Goal: Task Accomplishment & Management: Use online tool/utility

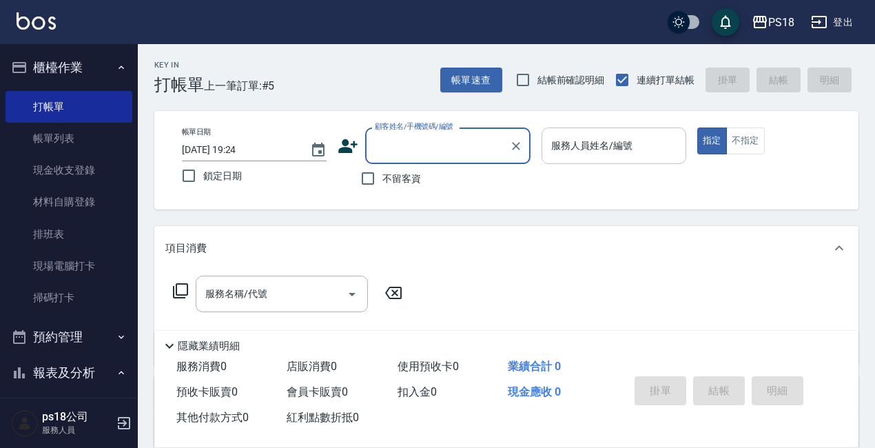
click at [600, 144] on input "服務人員姓名/編號" at bounding box center [614, 146] width 132 height 24
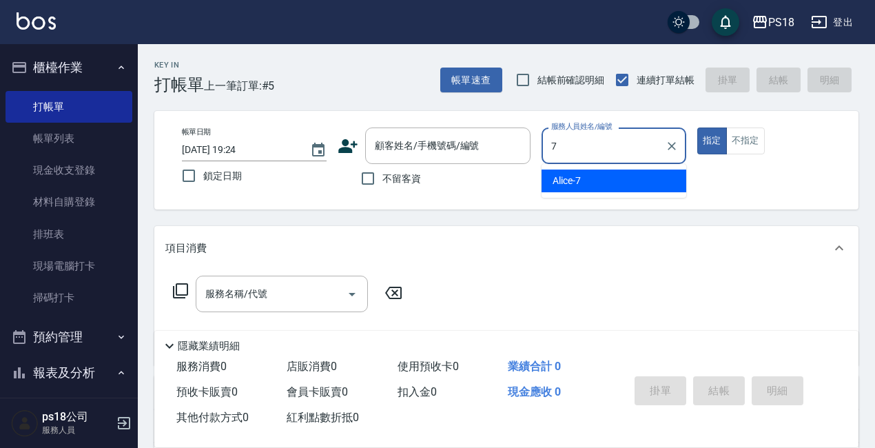
type input "Alice-7"
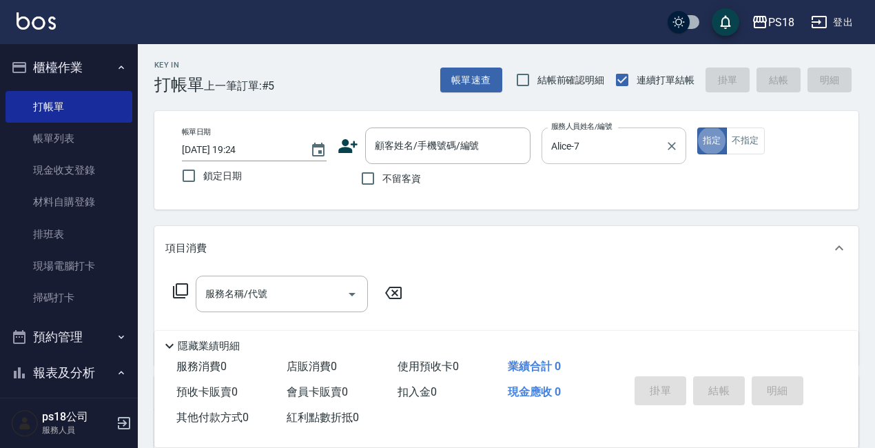
type button "true"
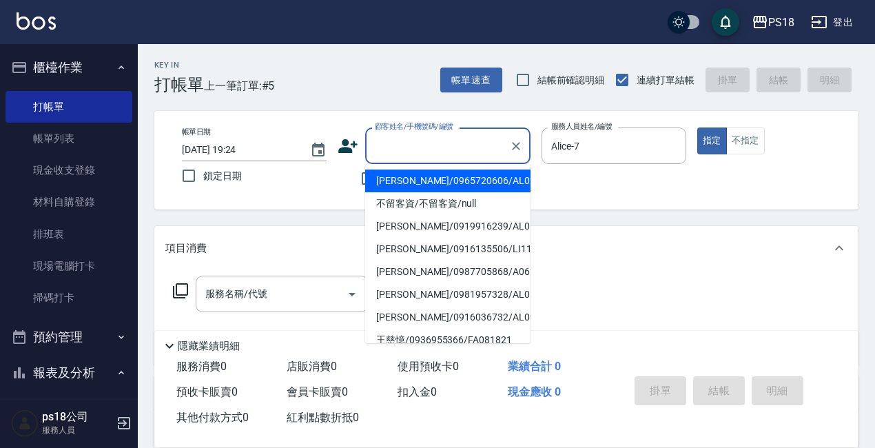
click at [417, 148] on input "顧客姓名/手機號碼/編號" at bounding box center [437, 146] width 132 height 24
type input "＿"
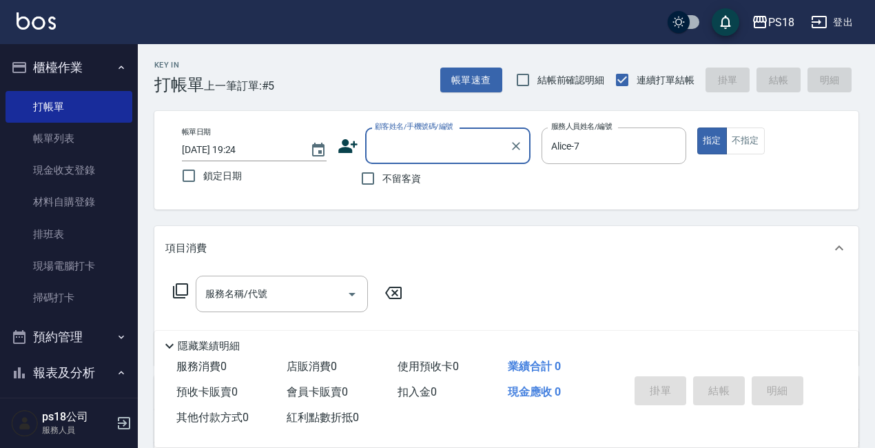
click at [405, 149] on input "顧客姓名/手機號碼/編號" at bounding box center [437, 146] width 132 height 24
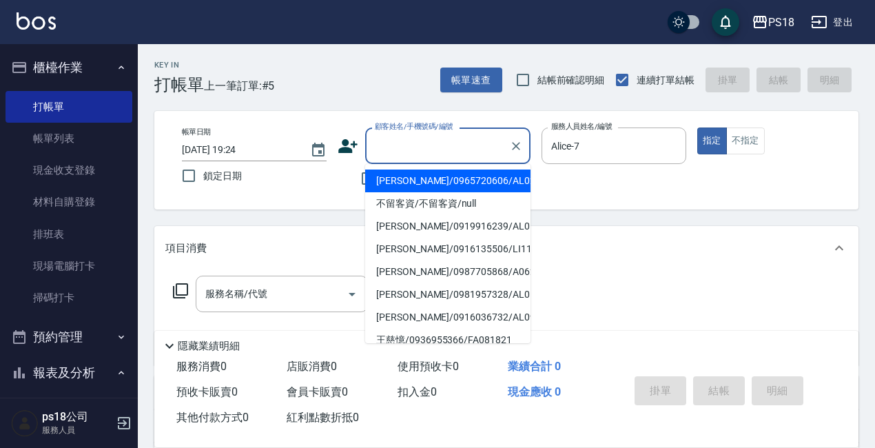
click at [417, 138] on input "顧客姓名/手機號碼/編號" at bounding box center [437, 146] width 132 height 24
type input "＿"
type input "A"
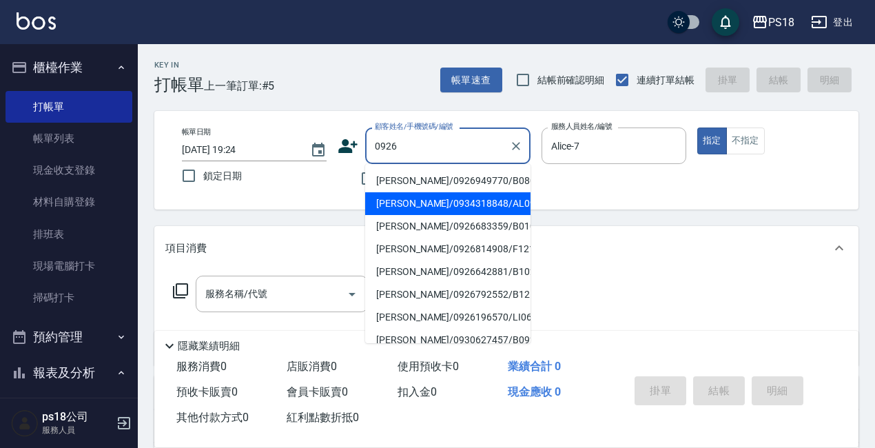
click at [437, 205] on li "[PERSON_NAME]/0934318848/AL092621" at bounding box center [447, 203] width 165 height 23
type input "[PERSON_NAME]/0934318848/AL092621"
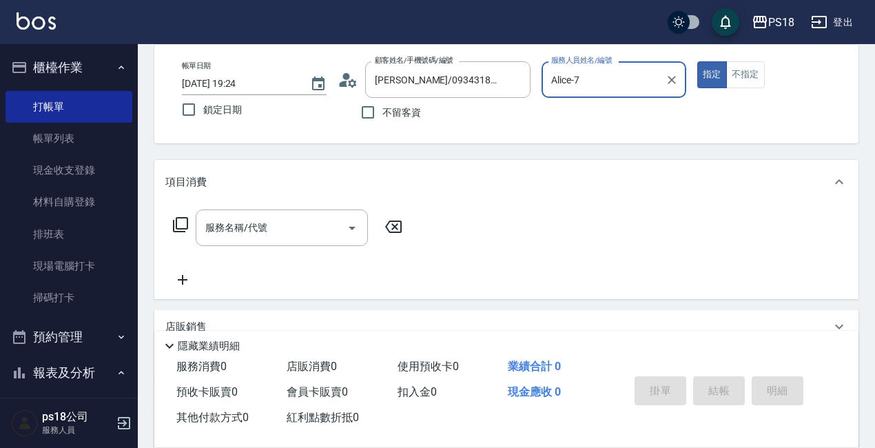
scroll to position [207, 0]
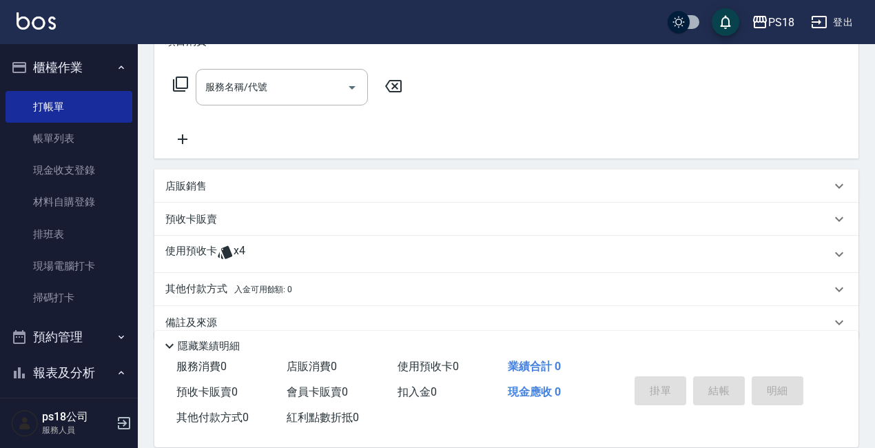
click at [200, 251] on p "使用預收卡" at bounding box center [191, 254] width 52 height 21
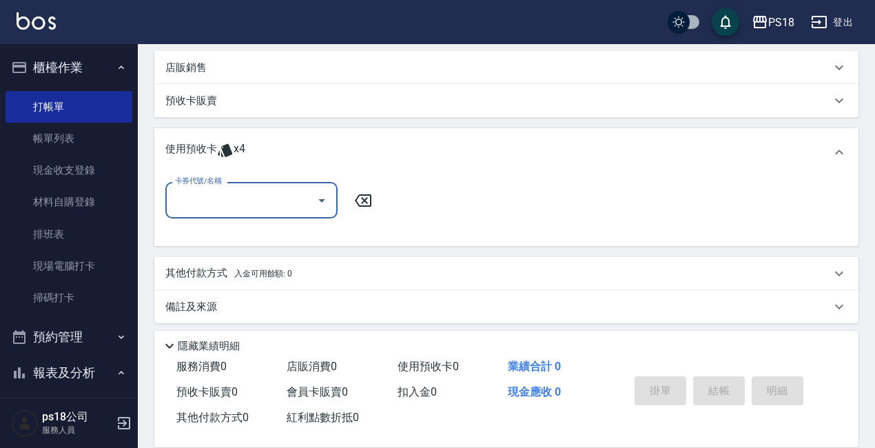
scroll to position [333, 0]
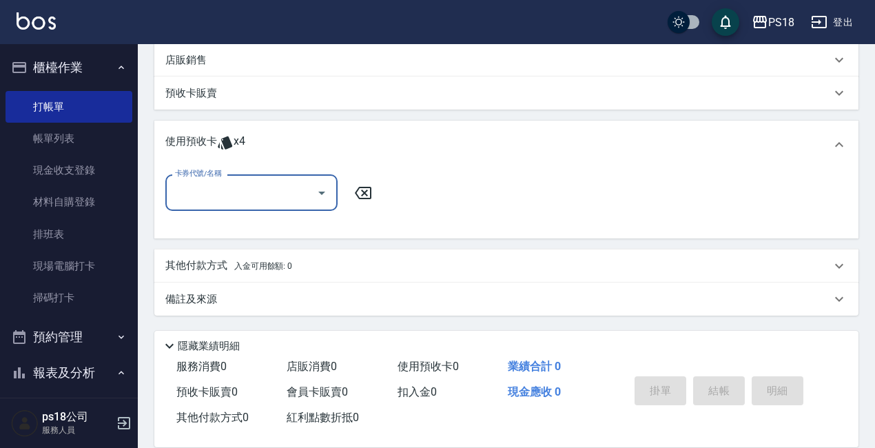
click at [260, 185] on input "卡券代號/名稱" at bounding box center [241, 193] width 139 height 24
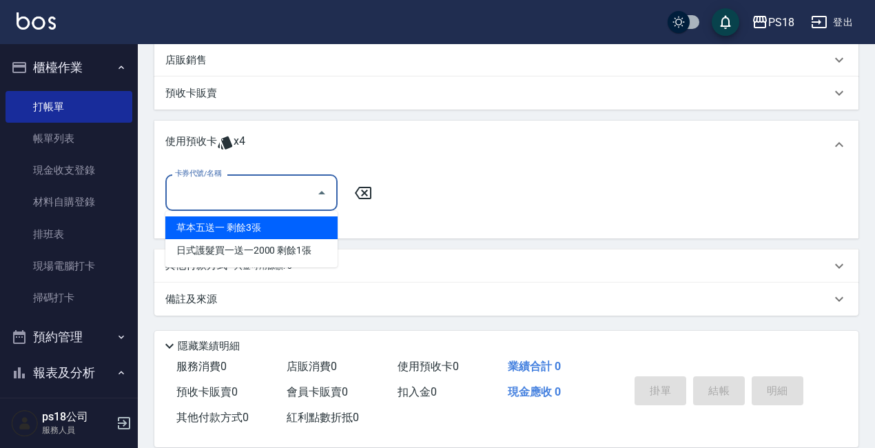
click at [243, 225] on div "草本五送一 剩餘3張" at bounding box center [251, 227] width 172 height 23
type input "草本五送一"
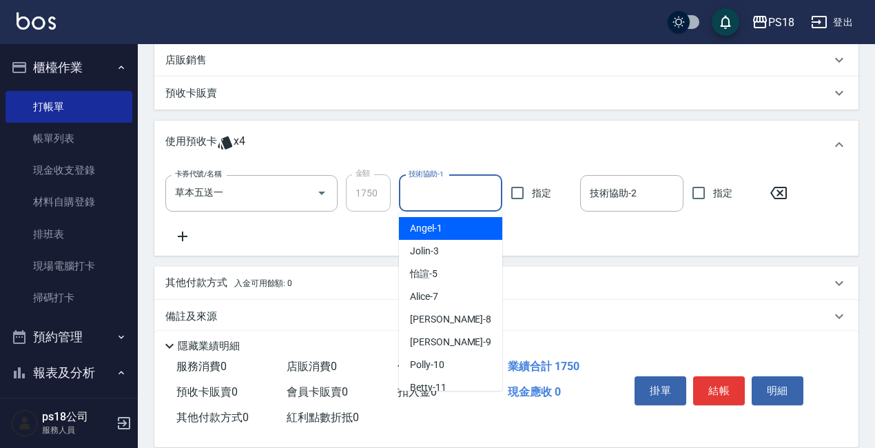
click at [446, 195] on input "技術協助-1" at bounding box center [450, 193] width 91 height 24
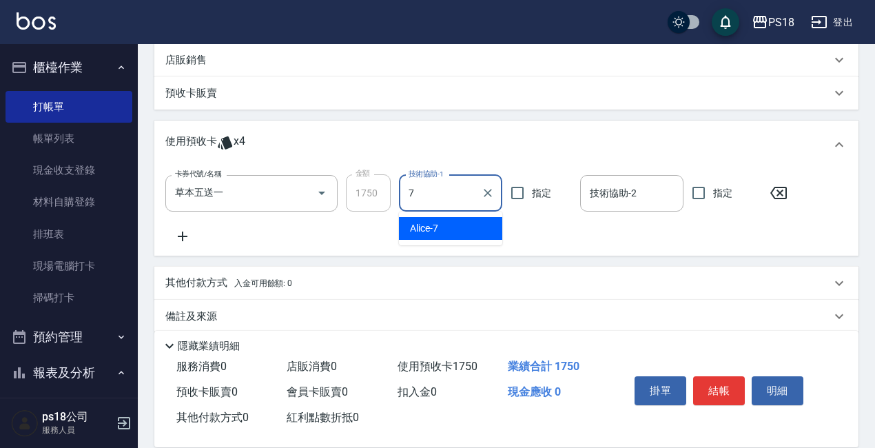
type input "Alice-7"
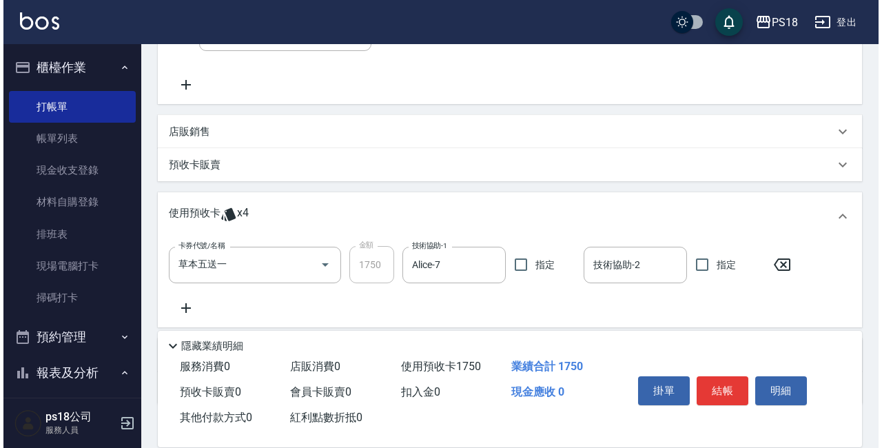
scroll to position [195, 0]
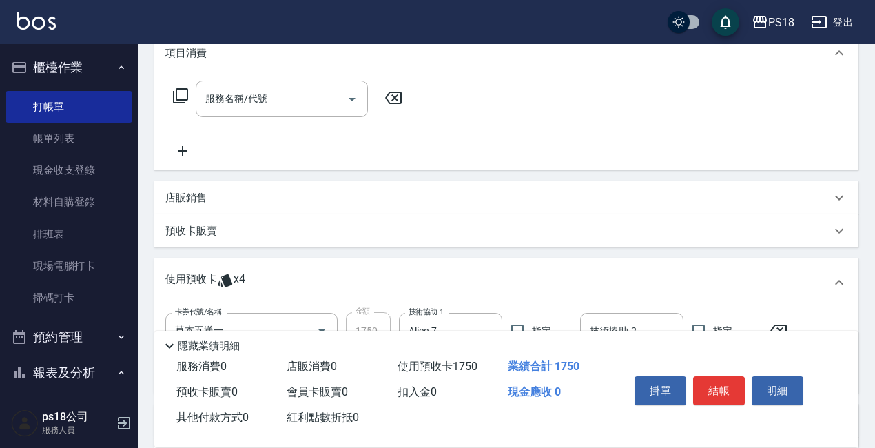
click at [181, 92] on icon at bounding box center [180, 95] width 17 height 17
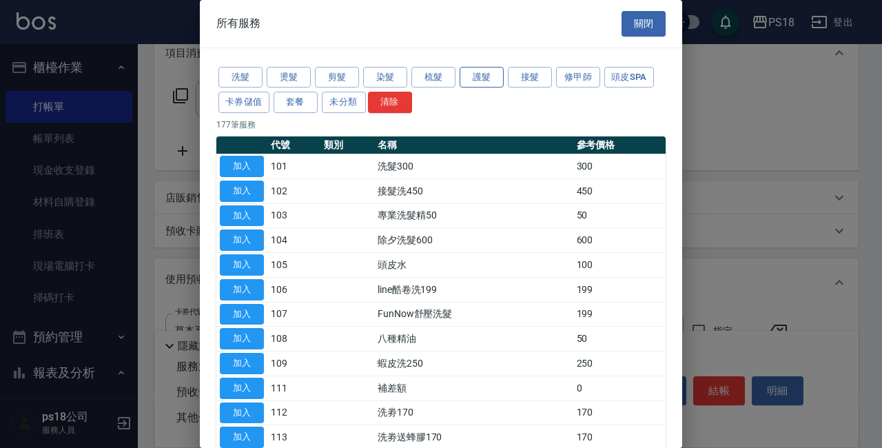
click at [477, 78] on button "護髮" at bounding box center [482, 77] width 44 height 21
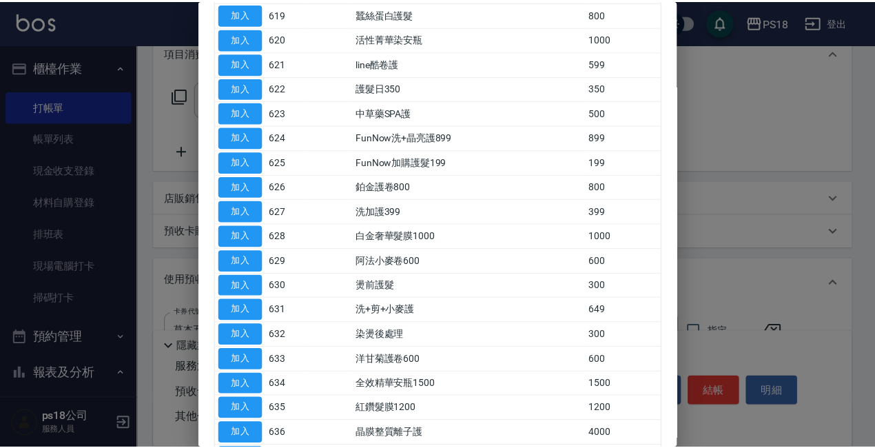
scroll to position [719, 0]
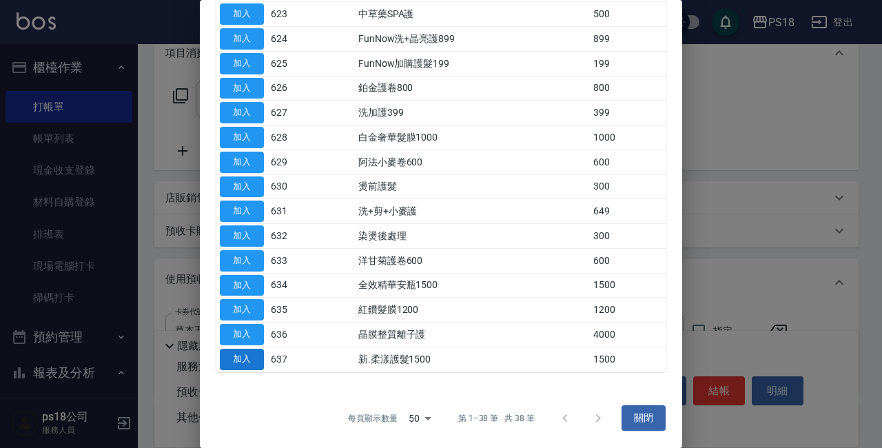
click at [251, 356] on button "加入" at bounding box center [242, 359] width 44 height 21
type input "新.柔漾護髮1500(637)"
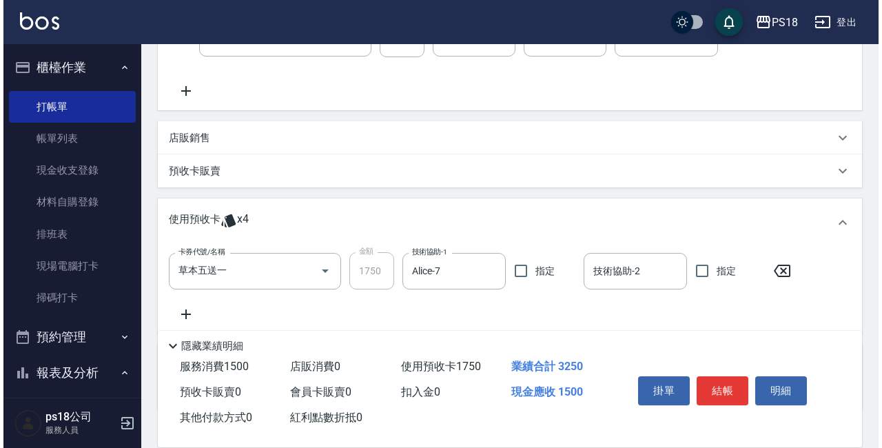
scroll to position [126, 0]
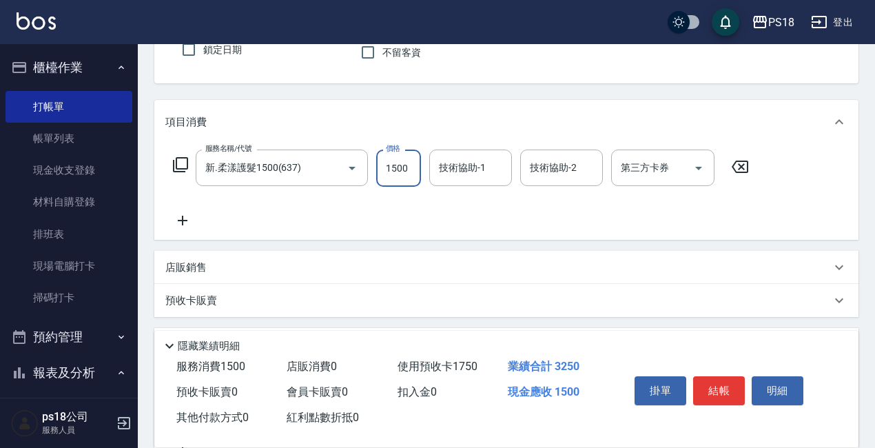
click at [404, 164] on input "1500" at bounding box center [398, 168] width 45 height 37
type input "1430"
click at [182, 160] on icon at bounding box center [180, 164] width 17 height 17
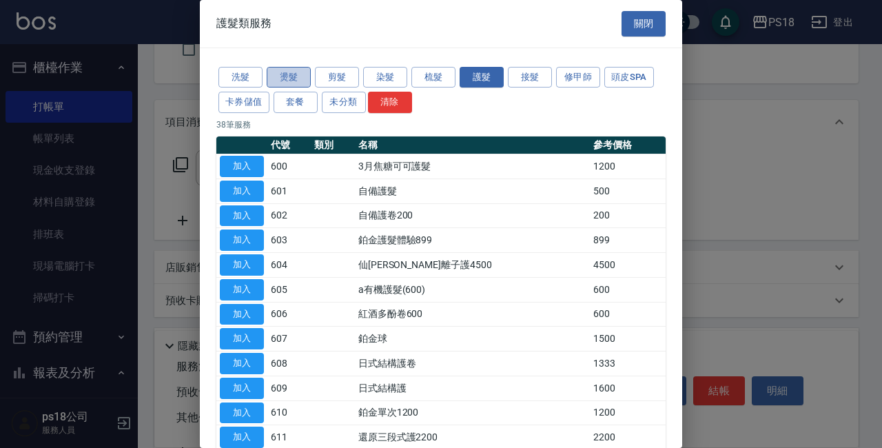
click at [285, 72] on button "燙髮" at bounding box center [289, 77] width 44 height 21
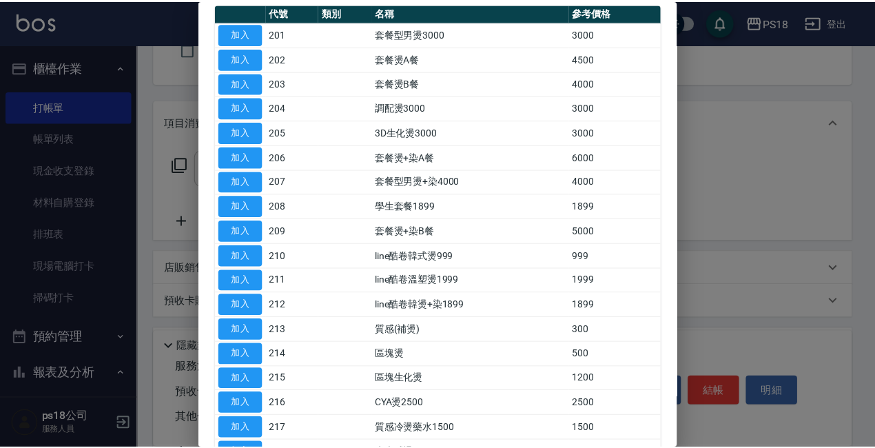
scroll to position [138, 0]
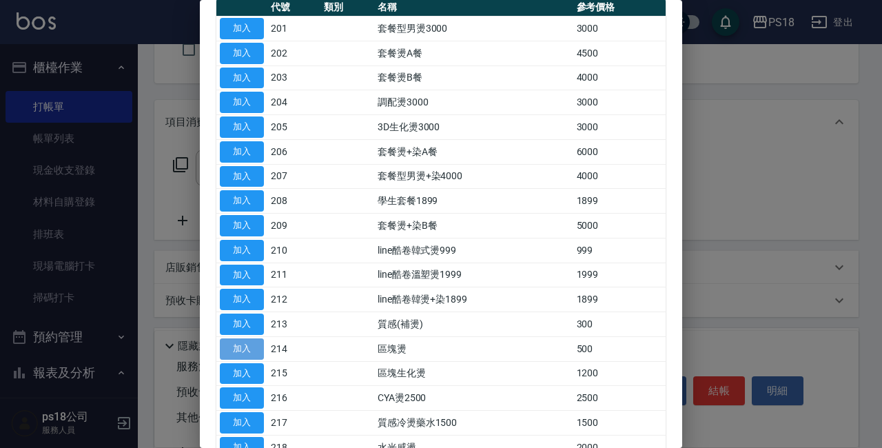
click at [252, 347] on button "加入" at bounding box center [242, 348] width 44 height 21
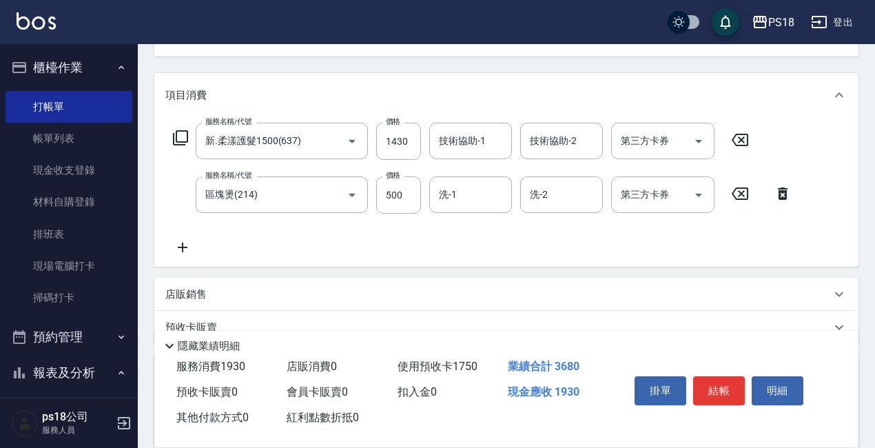
scroll to position [126, 0]
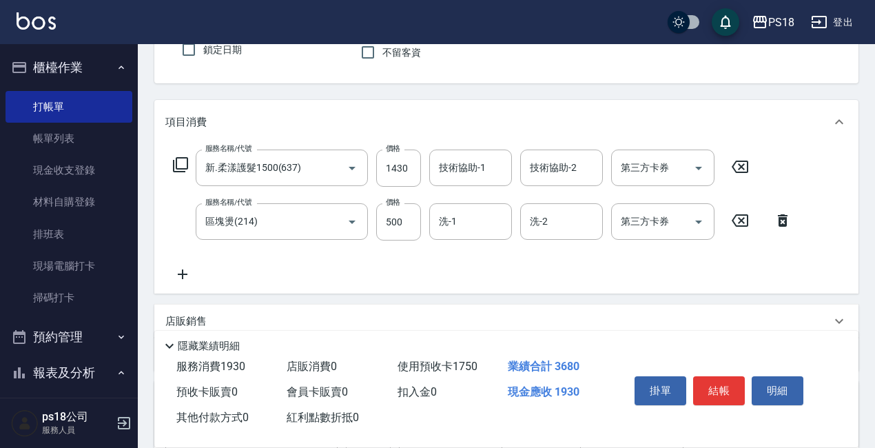
click at [450, 218] on div "洗-1 洗-1" at bounding box center [470, 221] width 83 height 37
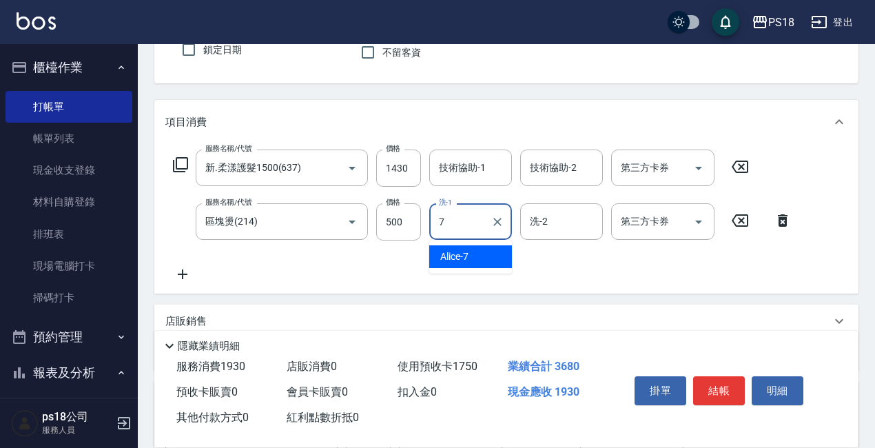
type input "Alice-7"
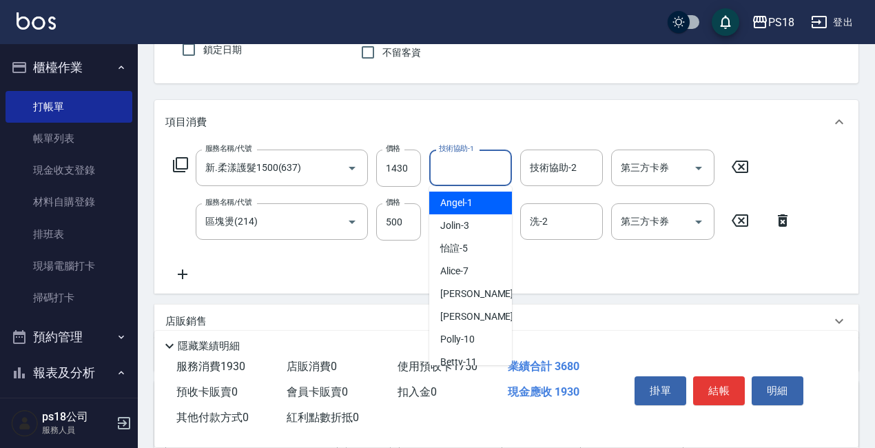
click at [468, 165] on div "技術協助-1 技術協助-1" at bounding box center [470, 168] width 83 height 37
type input "Alice-7"
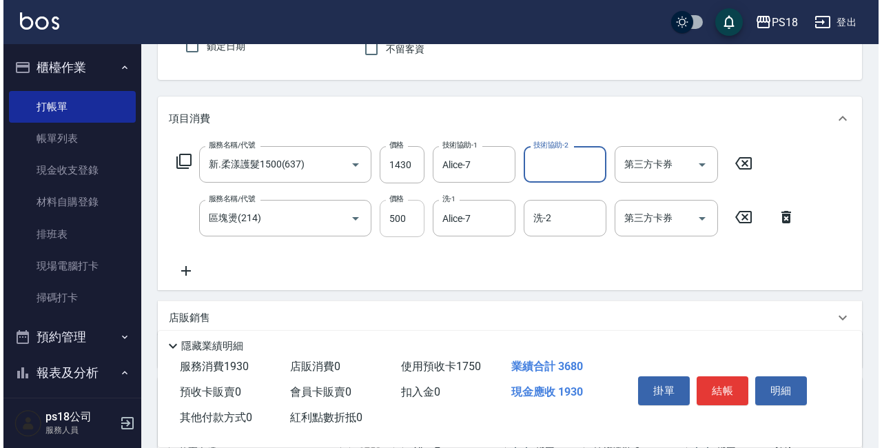
scroll to position [0, 0]
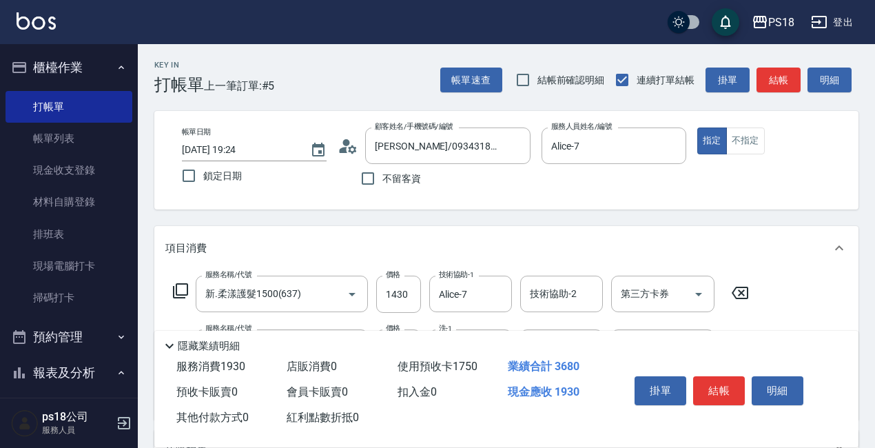
click at [349, 145] on icon at bounding box center [348, 146] width 21 height 21
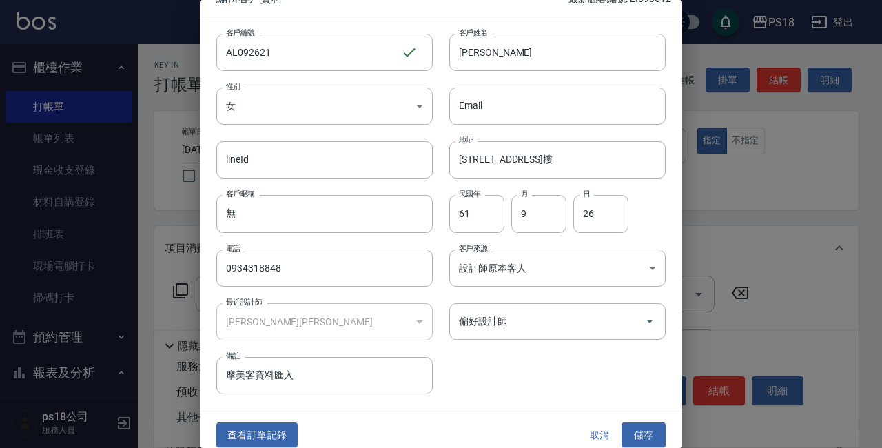
scroll to position [30, 0]
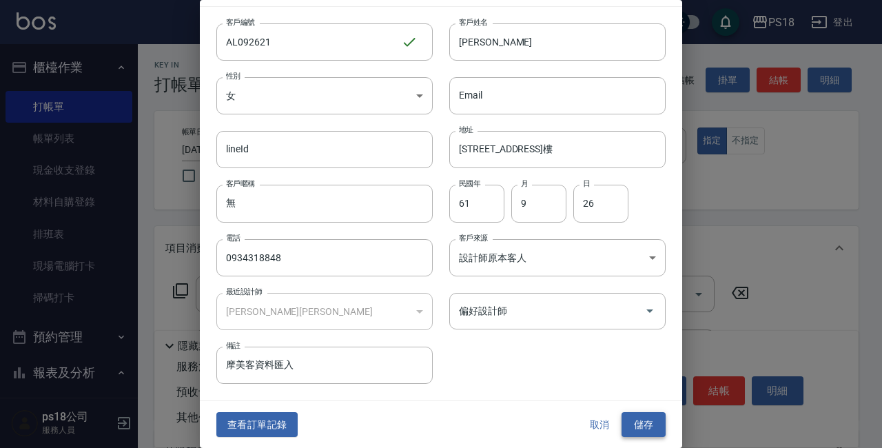
click at [630, 419] on button "儲存" at bounding box center [643, 424] width 44 height 25
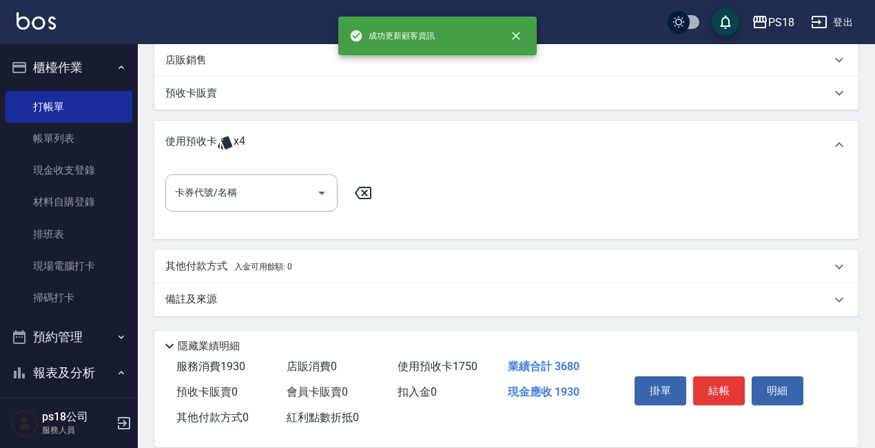
scroll to position [388, 0]
click at [444, 302] on div "備註及來源" at bounding box center [498, 298] width 666 height 14
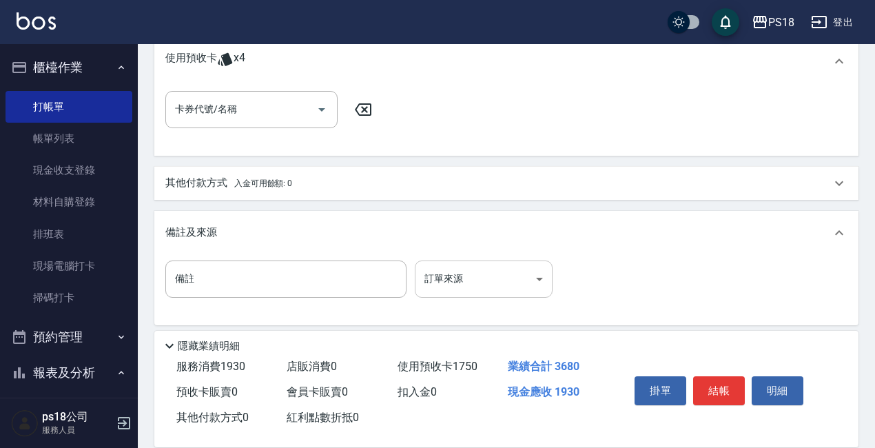
scroll to position [480, 0]
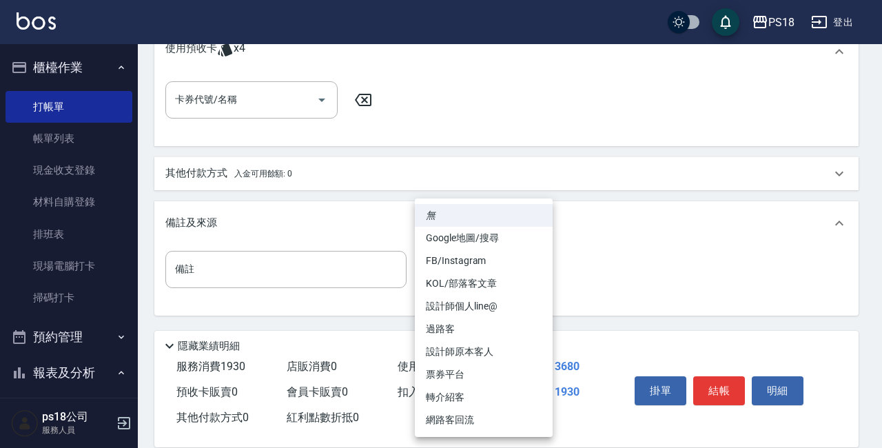
click at [458, 349] on li "設計師原本客人" at bounding box center [484, 351] width 138 height 23
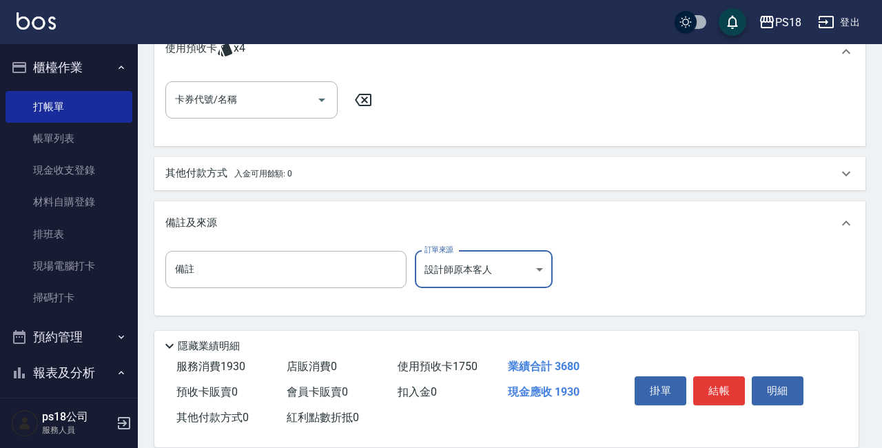
type input "設計師原本客人"
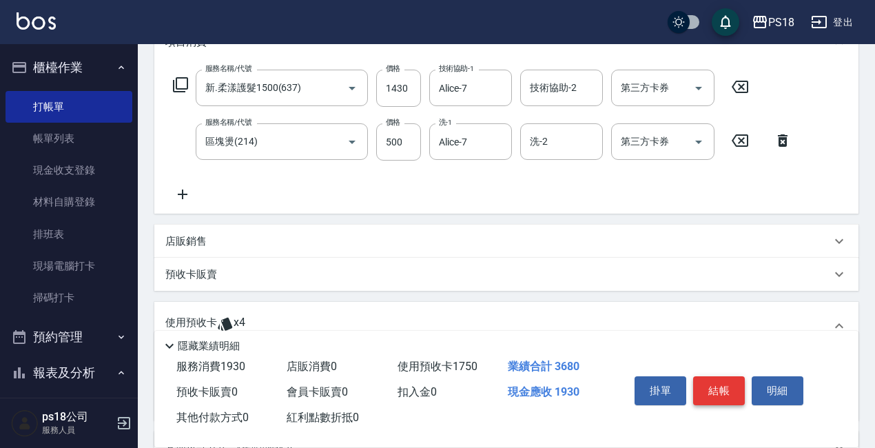
scroll to position [207, 0]
click at [721, 388] on button "結帳" at bounding box center [719, 390] width 52 height 29
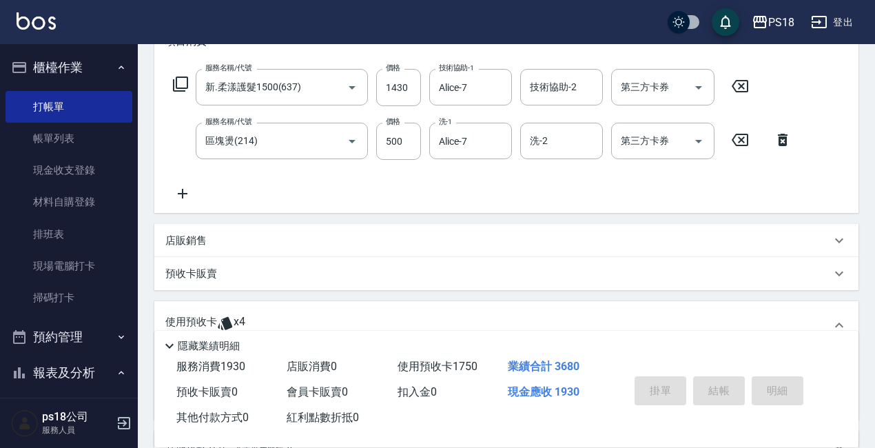
type input "2025/09/16 20:33"
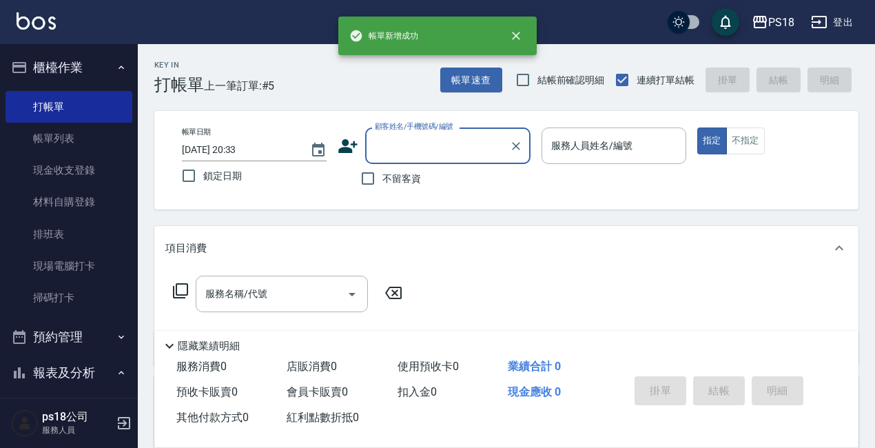
scroll to position [0, 0]
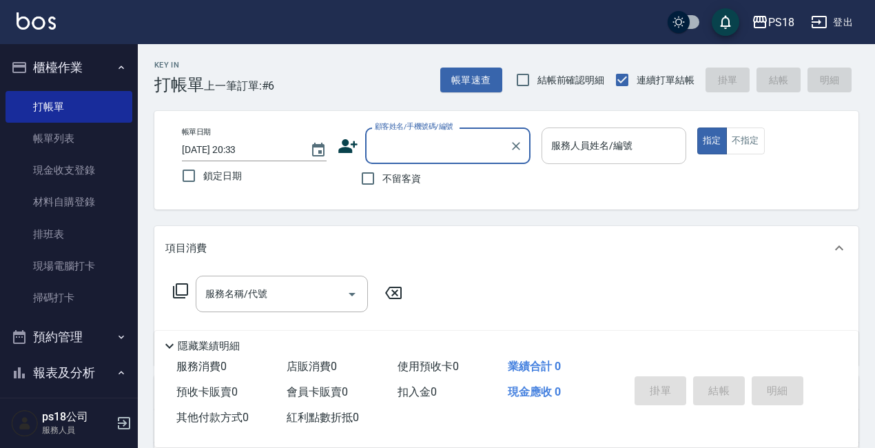
click at [609, 149] on input "服務人員姓名/編號" at bounding box center [614, 146] width 132 height 24
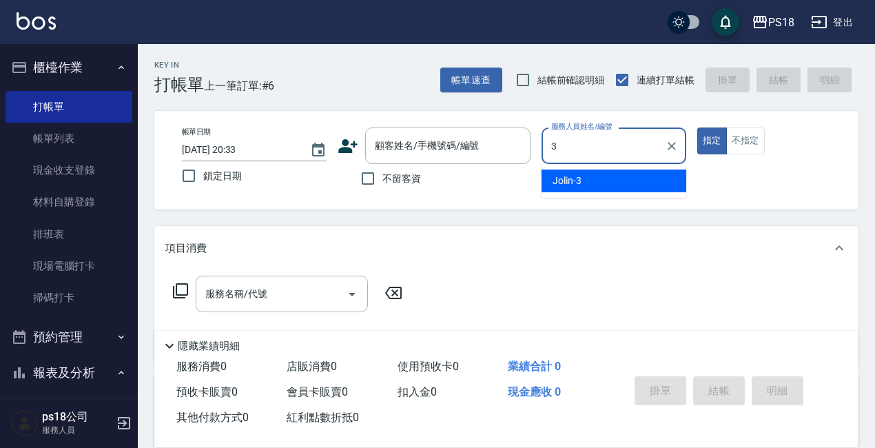
type input "Jolin-3"
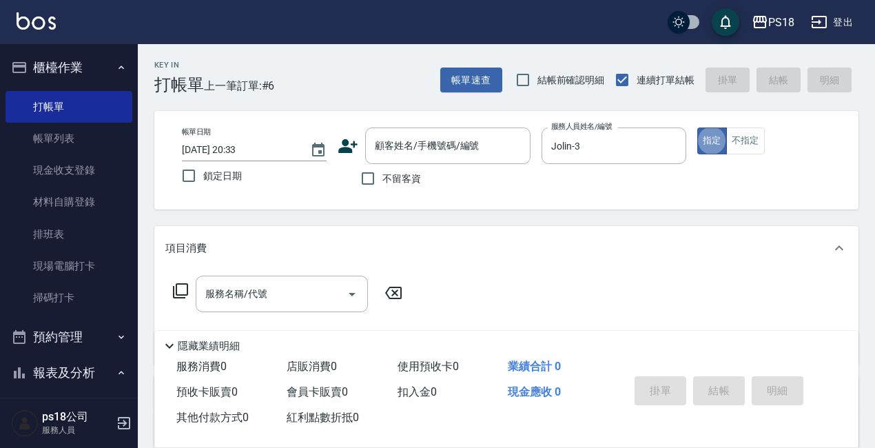
click at [182, 287] on icon at bounding box center [180, 290] width 17 height 17
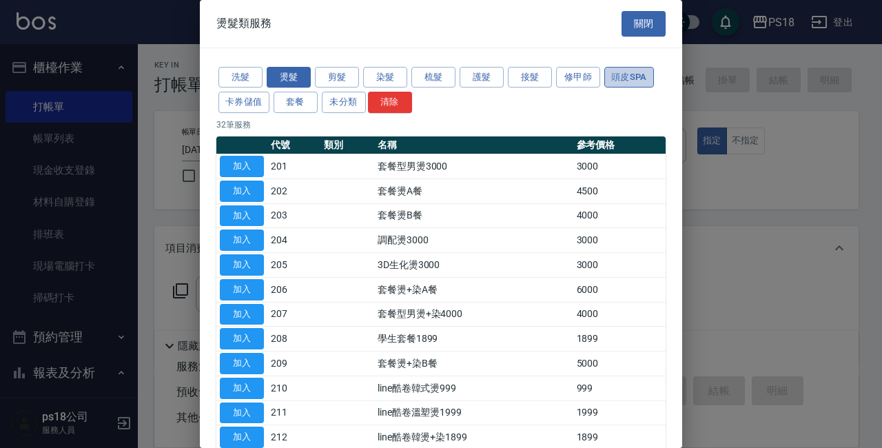
click at [643, 74] on button "頭皮SPA" at bounding box center [629, 77] width 50 height 21
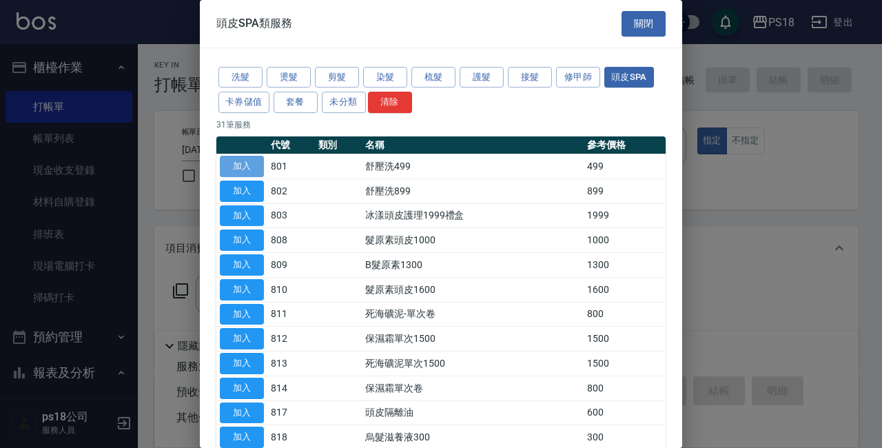
click at [248, 162] on button "加入" at bounding box center [242, 166] width 44 height 21
type input "舒壓洗499(801)"
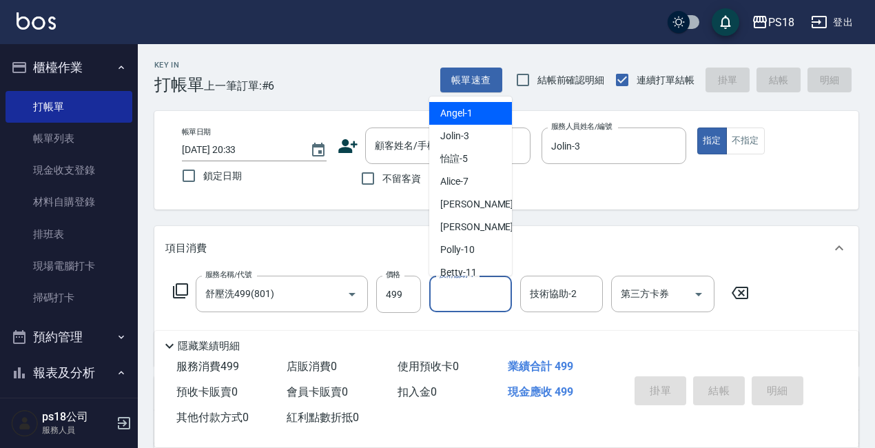
click at [450, 294] on input "技術協助-1" at bounding box center [470, 294] width 70 height 24
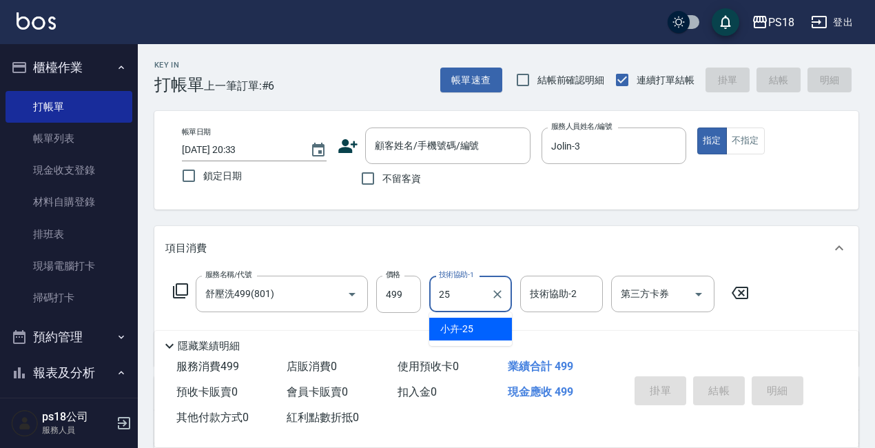
type input "小卉-25"
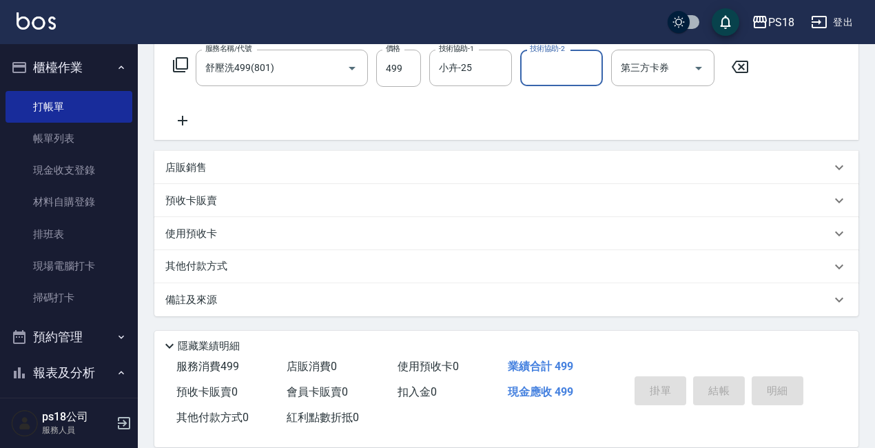
scroll to position [227, 0]
click at [411, 303] on div "備註及來源" at bounding box center [498, 299] width 666 height 14
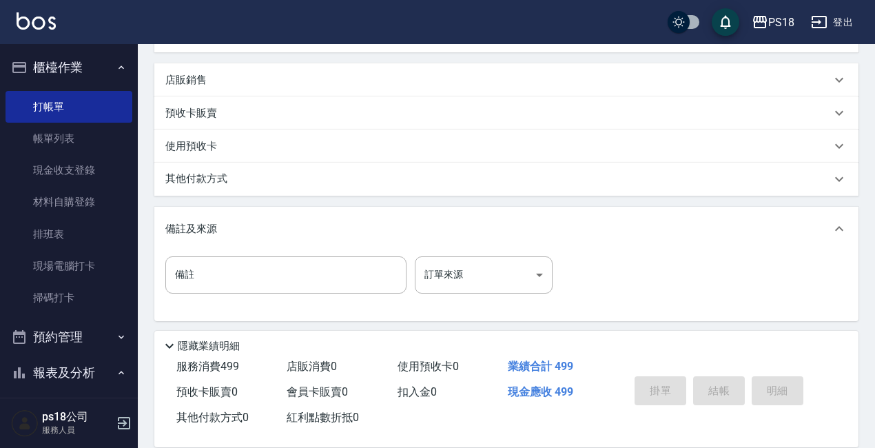
scroll to position [319, 0]
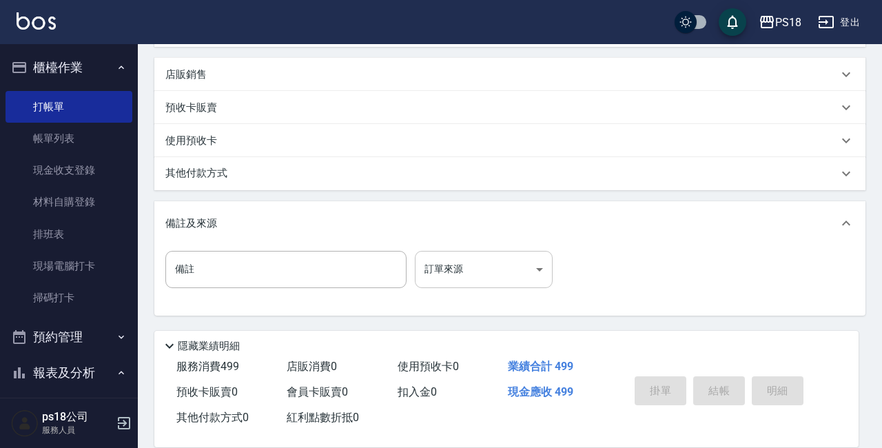
click at [467, 275] on body "PS18 登出 櫃檯作業 打帳單 帳單列表 現金收支登錄 材料自購登錄 排班表 現場電腦打卡 掃碼打卡 預約管理 預約管理 單日預約紀錄 單週預約紀錄 報表及…" at bounding box center [441, 64] width 882 height 767
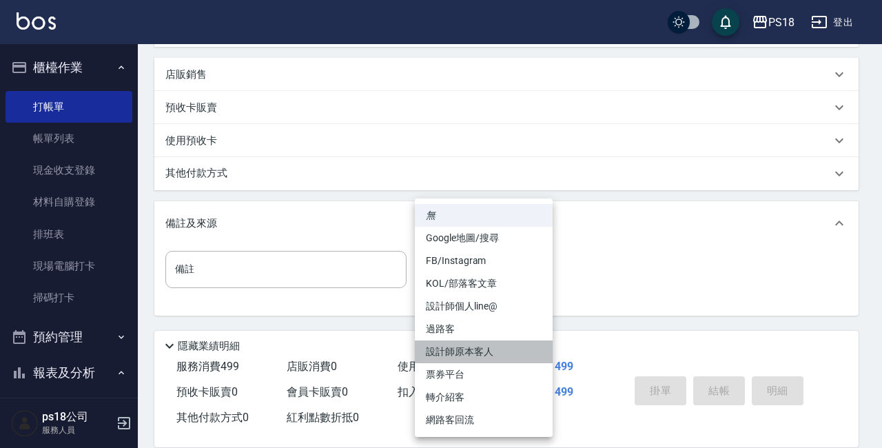
click at [472, 352] on li "設計師原本客人" at bounding box center [484, 351] width 138 height 23
type input "設計師原本客人"
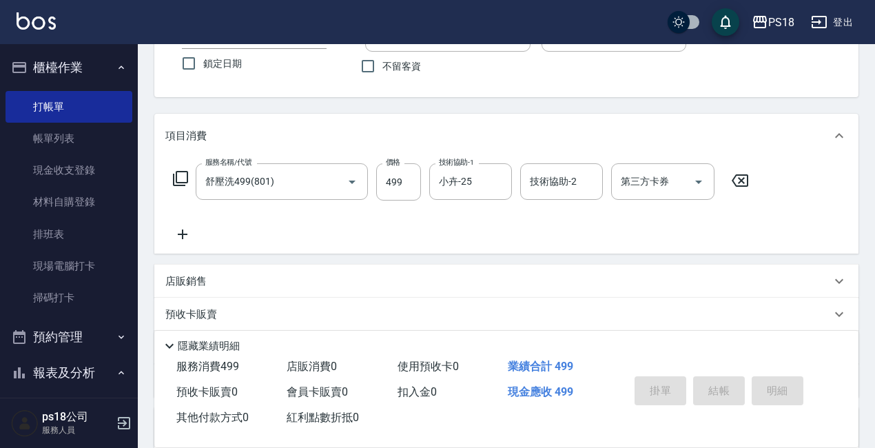
scroll to position [0, 0]
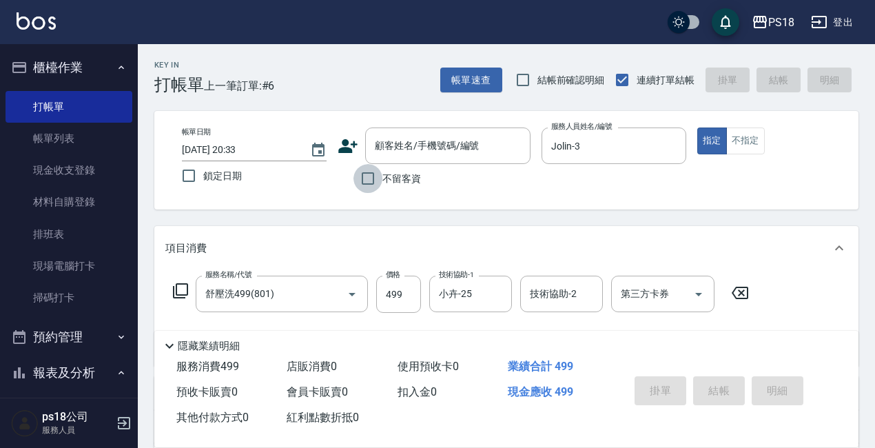
click at [367, 176] on input "不留客資" at bounding box center [367, 178] width 29 height 29
checkbox input "true"
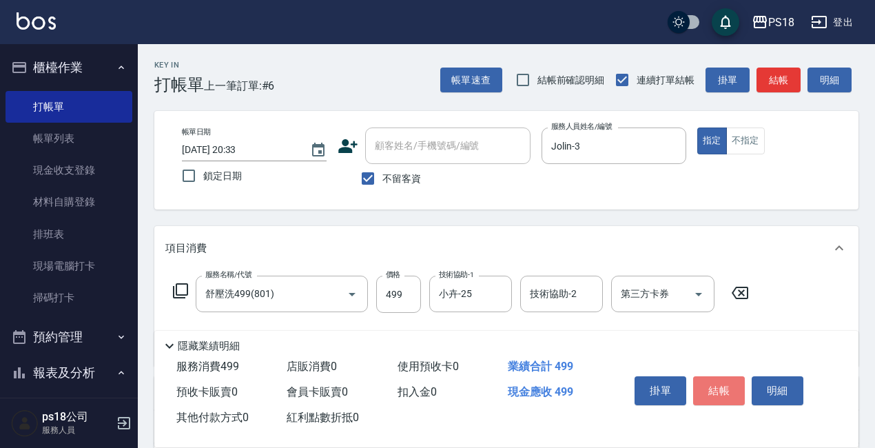
click at [720, 387] on button "結帳" at bounding box center [719, 390] width 52 height 29
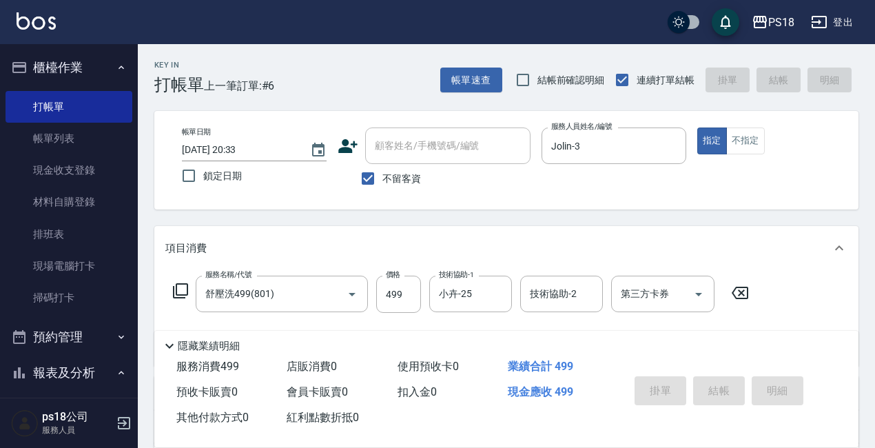
type input "2025/09/16 20:36"
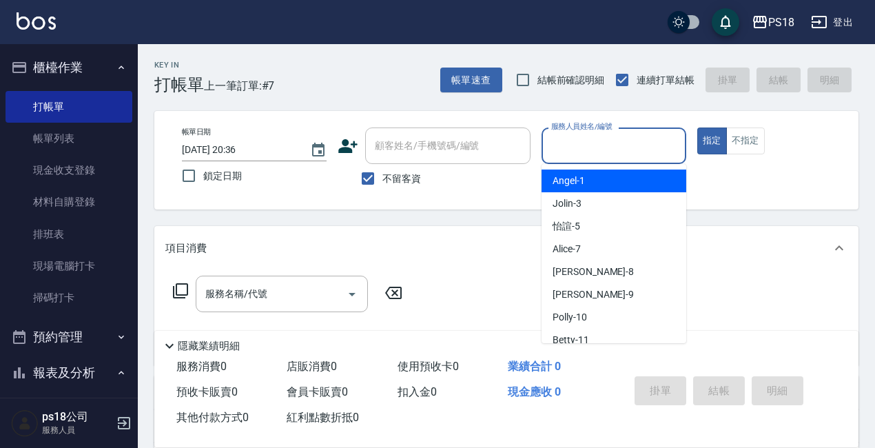
drag, startPoint x: 615, startPoint y: 153, endPoint x: 607, endPoint y: 162, distance: 12.2
click at [613, 154] on input "服務人員姓名/編號" at bounding box center [614, 146] width 132 height 24
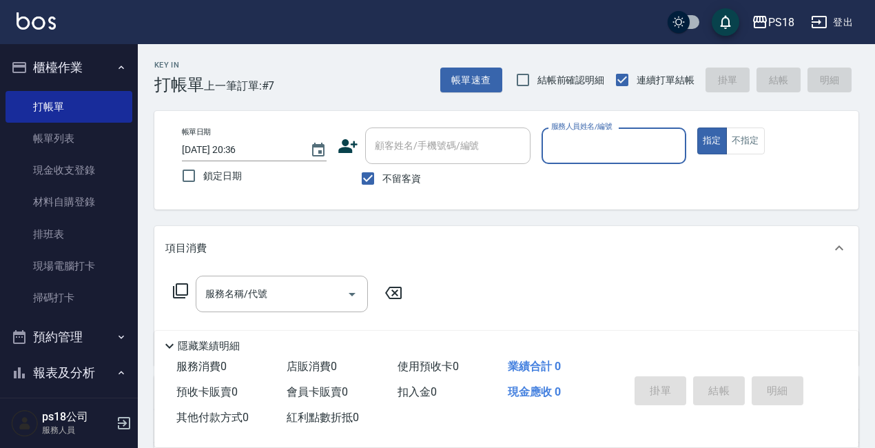
click at [590, 143] on input "服務人員姓名/編號" at bounding box center [614, 146] width 132 height 24
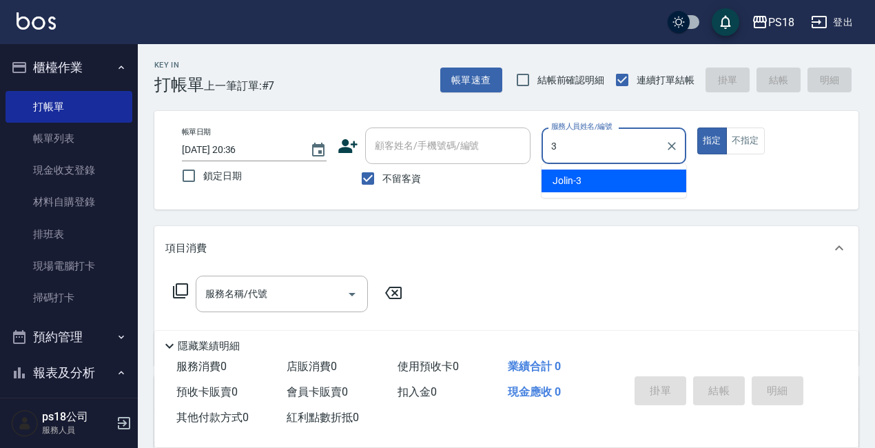
type input "Jolin-3"
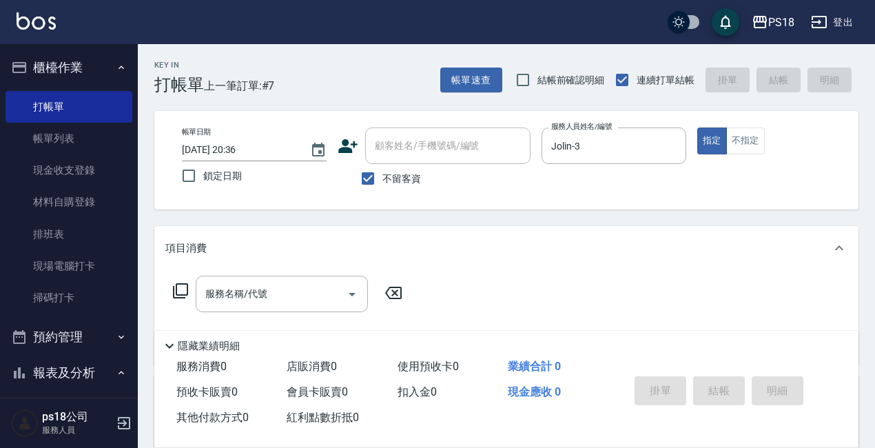
click at [175, 288] on icon at bounding box center [180, 290] width 17 height 17
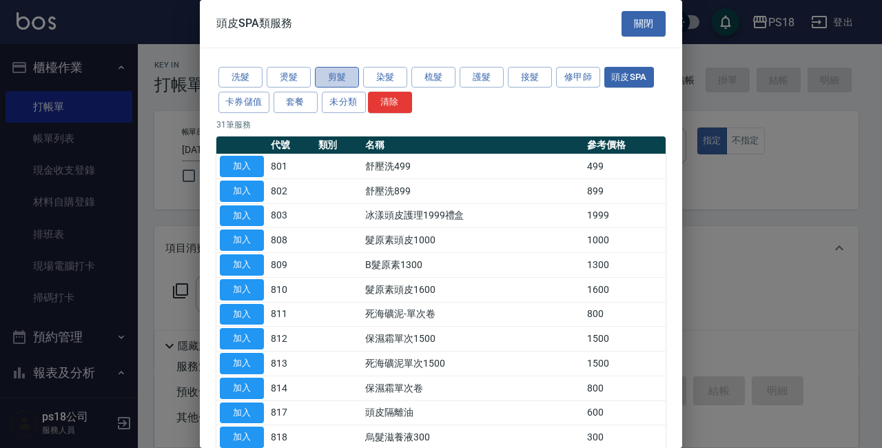
click at [338, 80] on button "剪髮" at bounding box center [337, 77] width 44 height 21
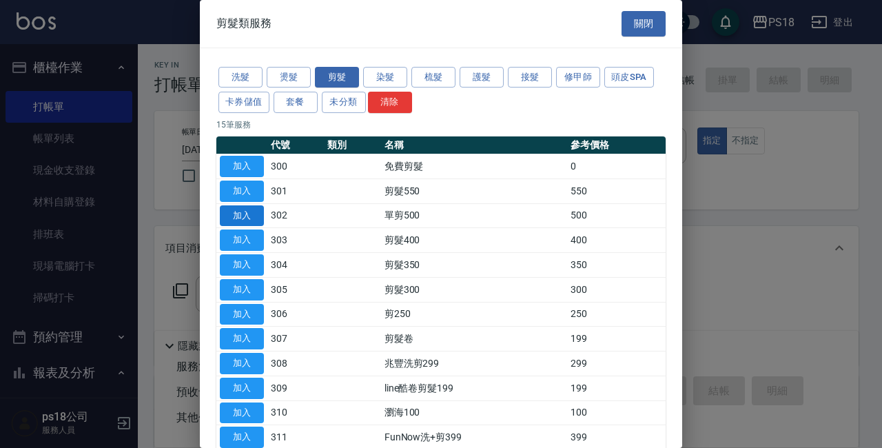
click at [238, 214] on button "加入" at bounding box center [242, 215] width 44 height 21
type input "單剪500(302)"
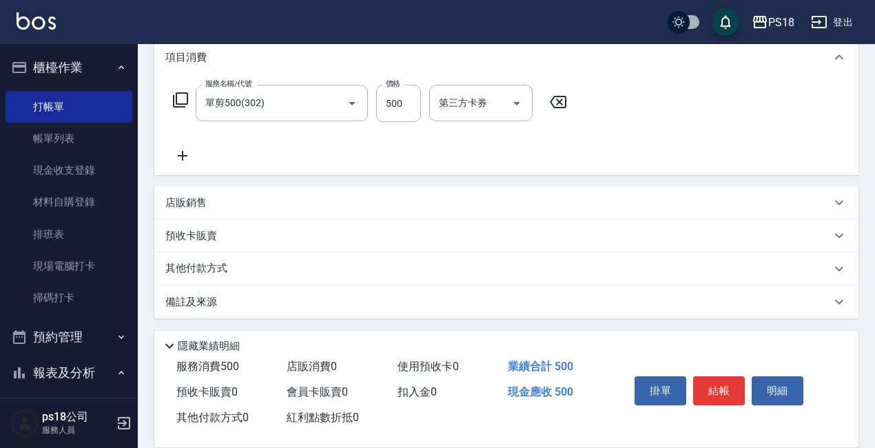
scroll to position [194, 0]
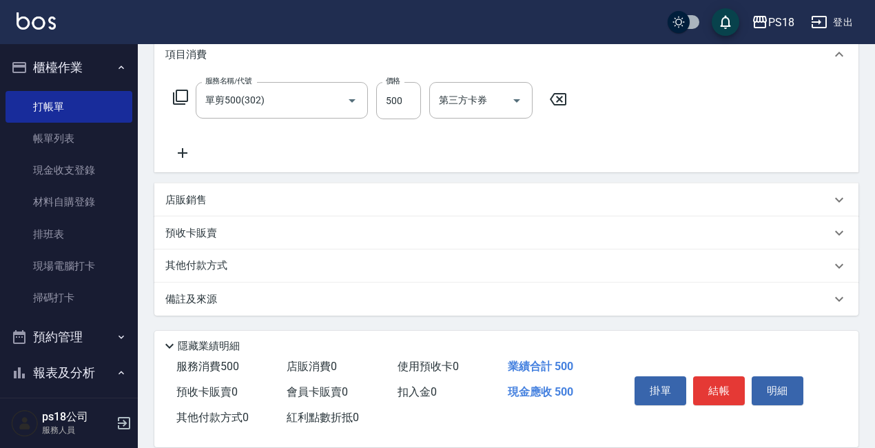
click at [493, 304] on div "備註及來源" at bounding box center [498, 299] width 666 height 14
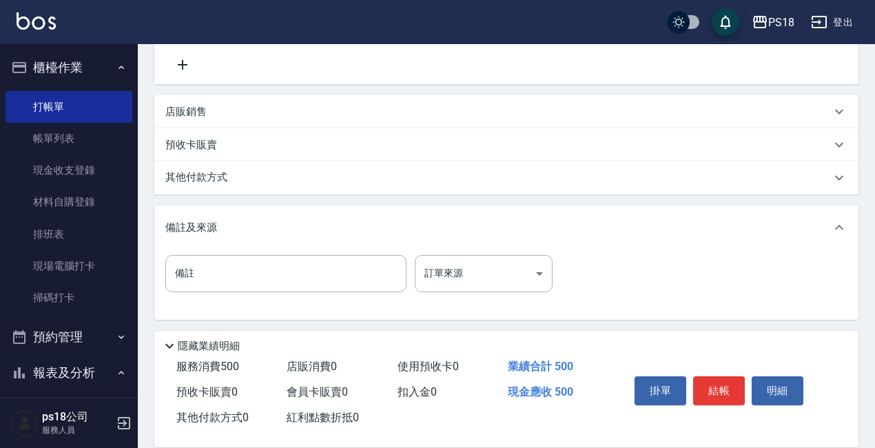
scroll to position [286, 0]
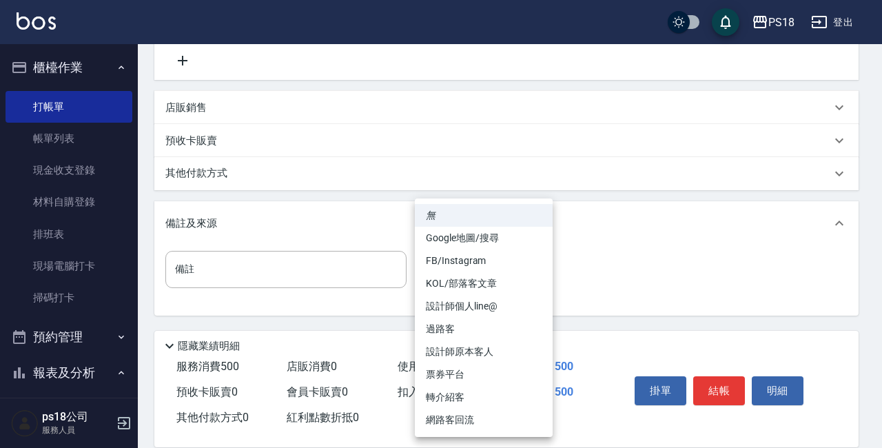
click at [489, 271] on body "PS18 登出 櫃檯作業 打帳單 帳單列表 現金收支登錄 材料自購登錄 排班表 現場電腦打卡 掃碼打卡 預約管理 預約管理 單日預約紀錄 單週預約紀錄 報表及…" at bounding box center [441, 81] width 882 height 734
click at [484, 353] on li "設計師原本客人" at bounding box center [484, 351] width 138 height 23
type input "設計師原本客人"
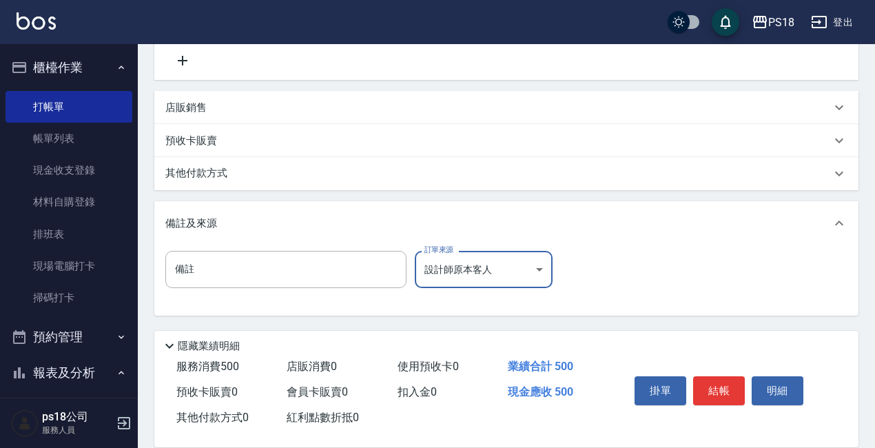
click at [659, 315] on div "備註 備註 訂單來源 設計師原本客人 設計師原本客人 訂單來源" at bounding box center [506, 280] width 704 height 70
click at [719, 382] on button "結帳" at bounding box center [719, 390] width 52 height 29
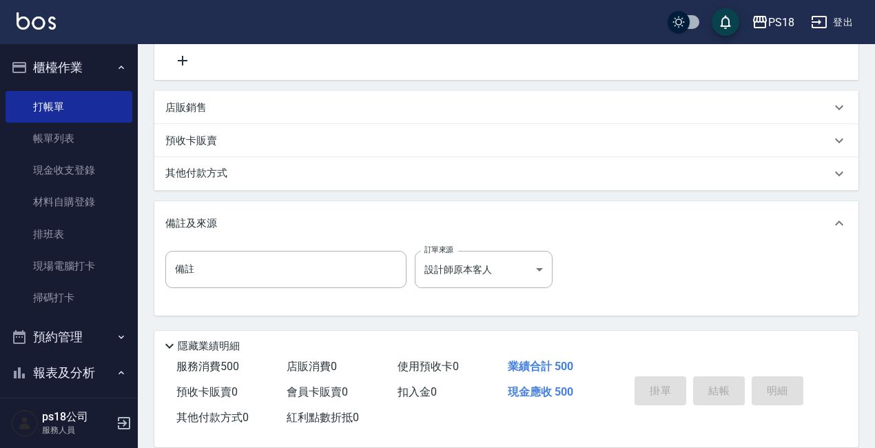
type input "2025/09/16 20:40"
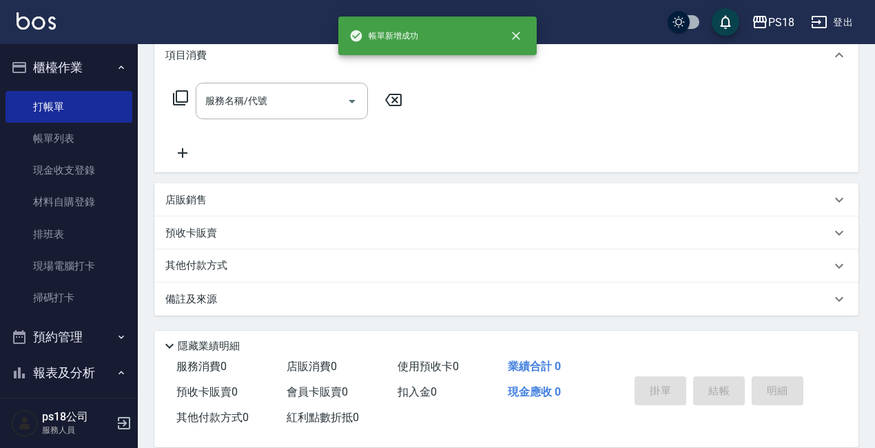
scroll to position [0, 0]
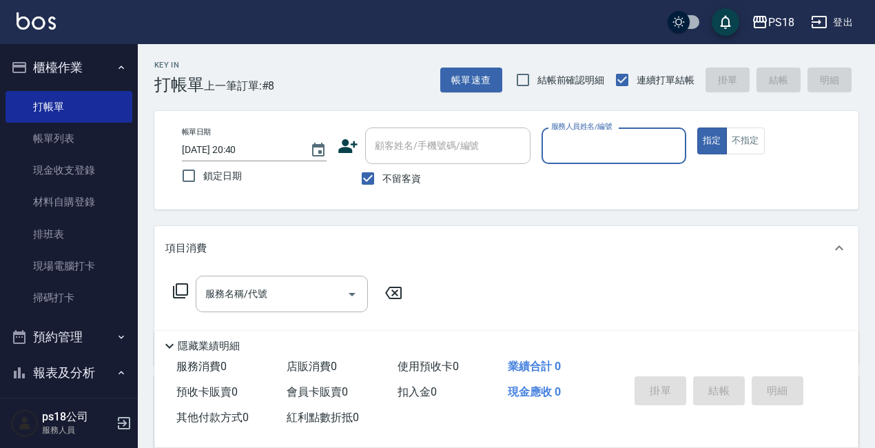
click at [566, 145] on input "服務人員姓名/編號" at bounding box center [614, 146] width 132 height 24
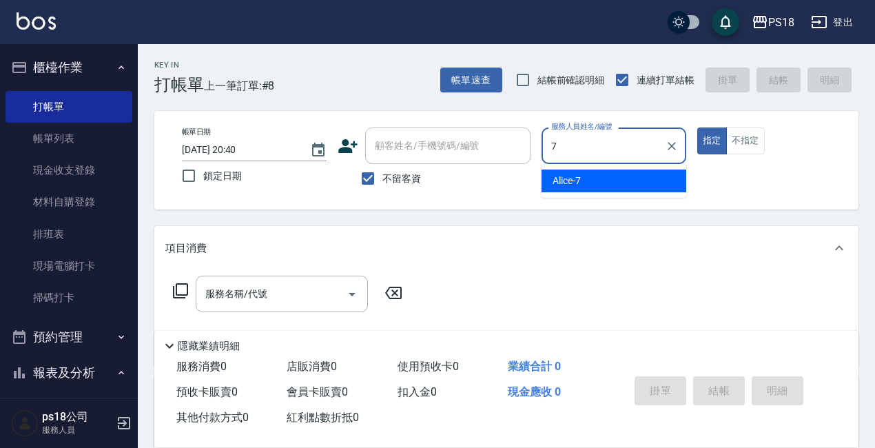
type input "Alice-7"
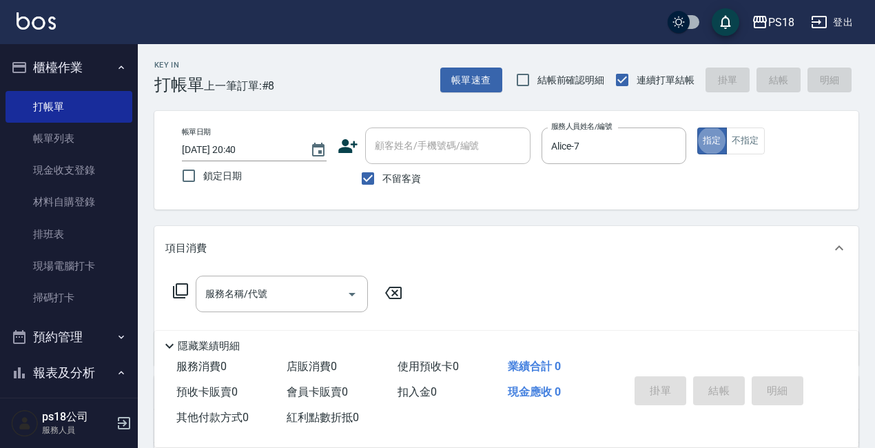
click at [186, 289] on icon at bounding box center [180, 290] width 17 height 17
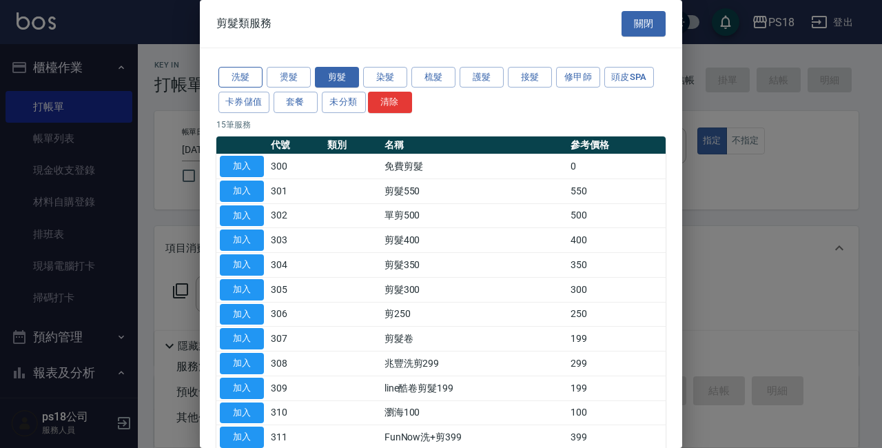
click at [243, 79] on button "洗髮" at bounding box center [240, 77] width 44 height 21
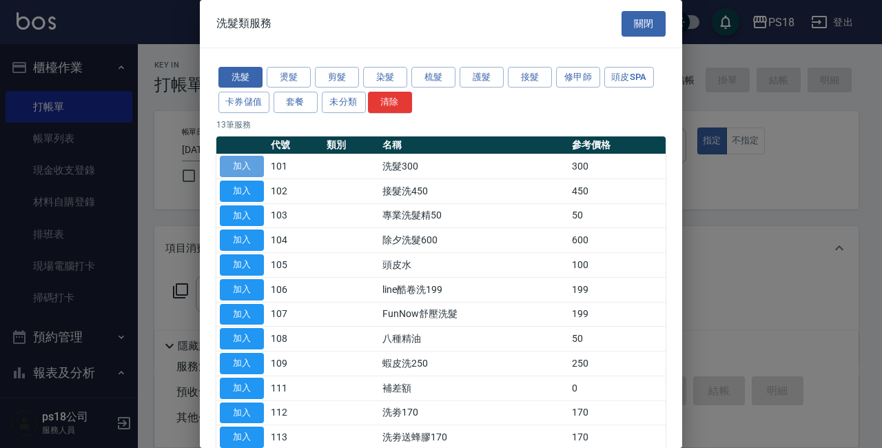
click at [234, 165] on button "加入" at bounding box center [242, 166] width 44 height 21
type input "洗髮300(101)"
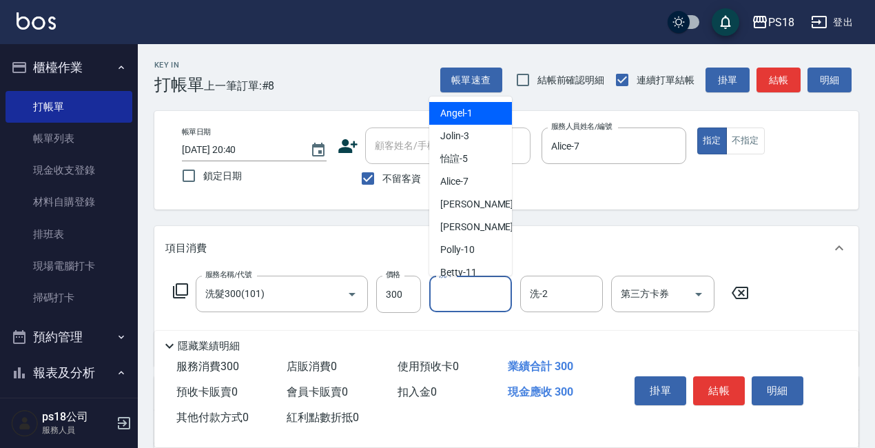
click at [452, 302] on input "洗-1" at bounding box center [470, 294] width 70 height 24
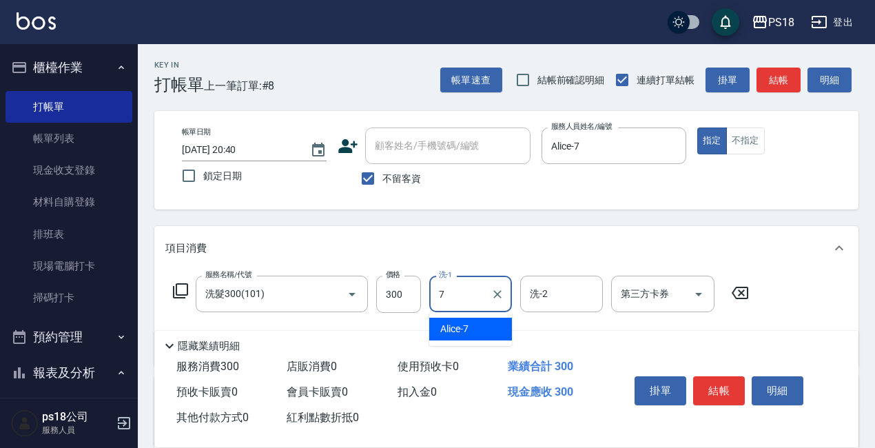
type input "Alice-7"
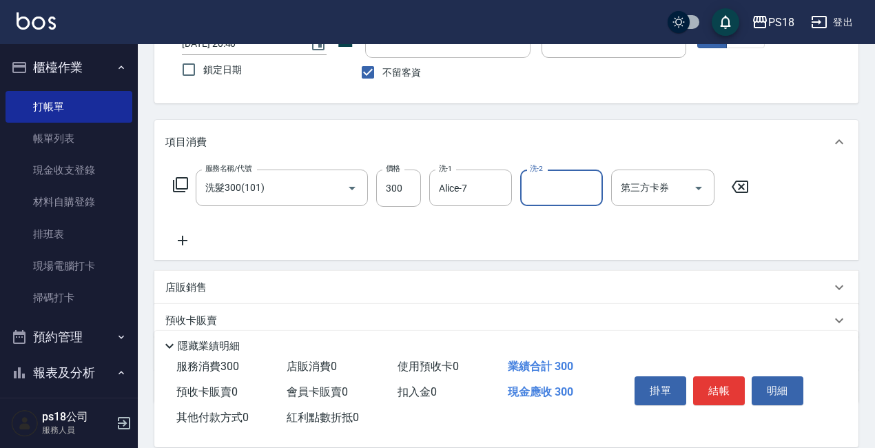
scroll to position [194, 0]
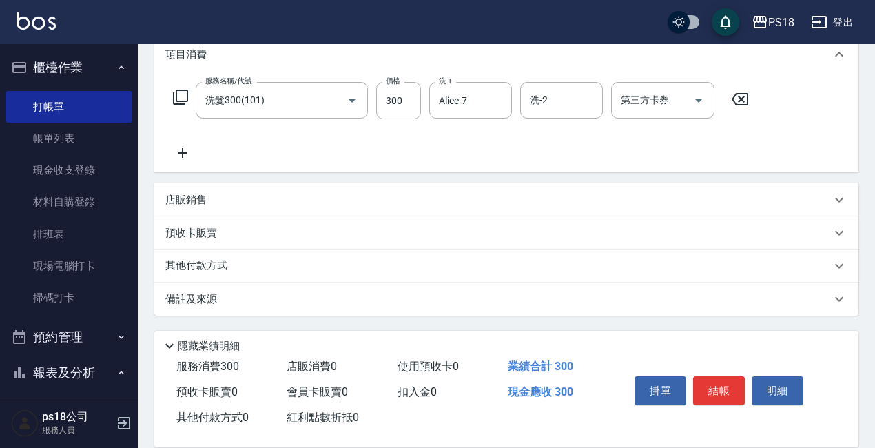
click at [477, 302] on div "備註及來源" at bounding box center [498, 299] width 666 height 14
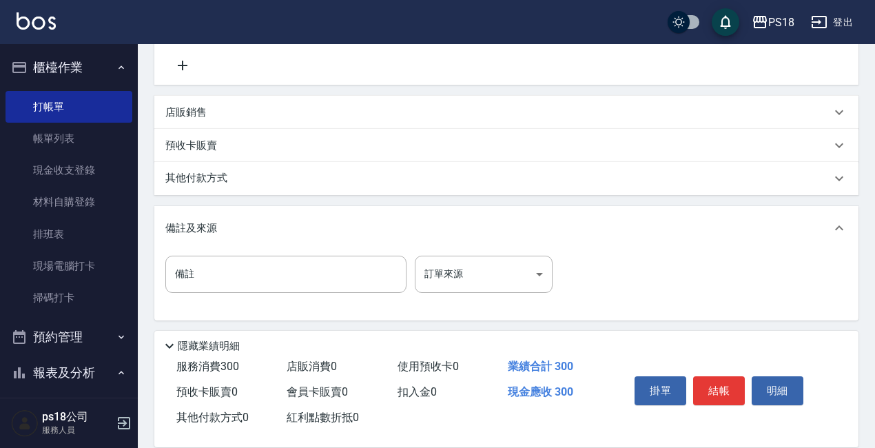
scroll to position [286, 0]
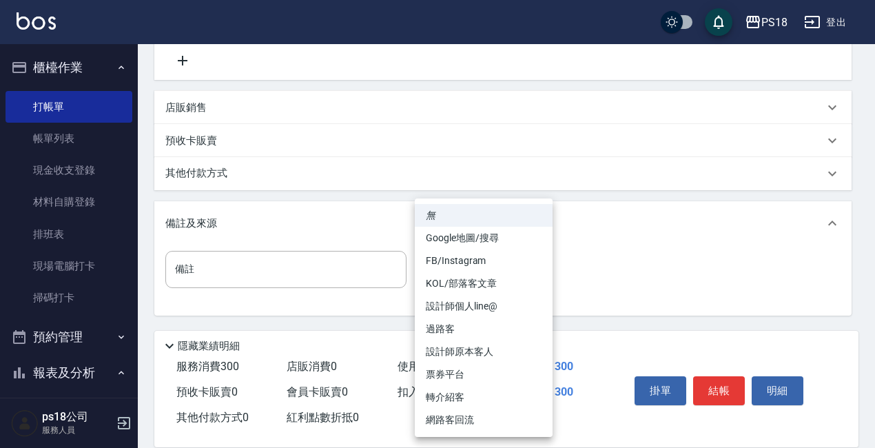
click at [476, 273] on body "PS18 登出 櫃檯作業 打帳單 帳單列表 現金收支登錄 材料自購登錄 排班表 現場電腦打卡 掃碼打卡 預約管理 預約管理 單日預約紀錄 單週預約紀錄 報表及…" at bounding box center [437, 81] width 875 height 734
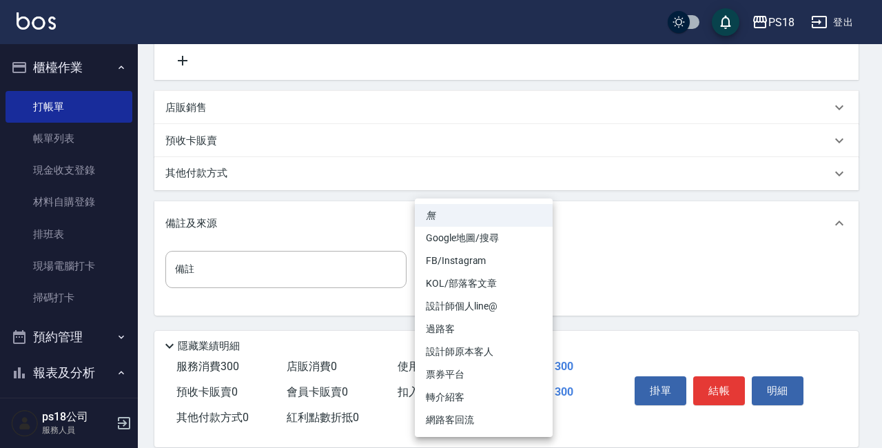
click at [470, 349] on li "設計師原本客人" at bounding box center [484, 351] width 138 height 23
type input "設計師原本客人"
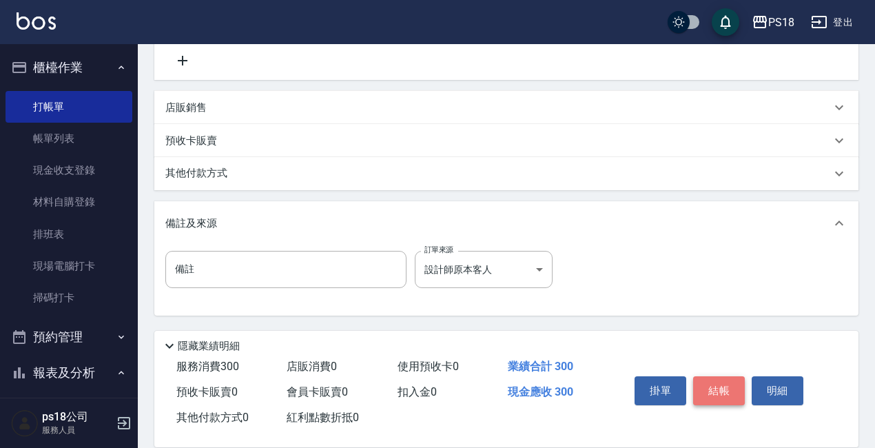
click at [723, 389] on button "結帳" at bounding box center [719, 390] width 52 height 29
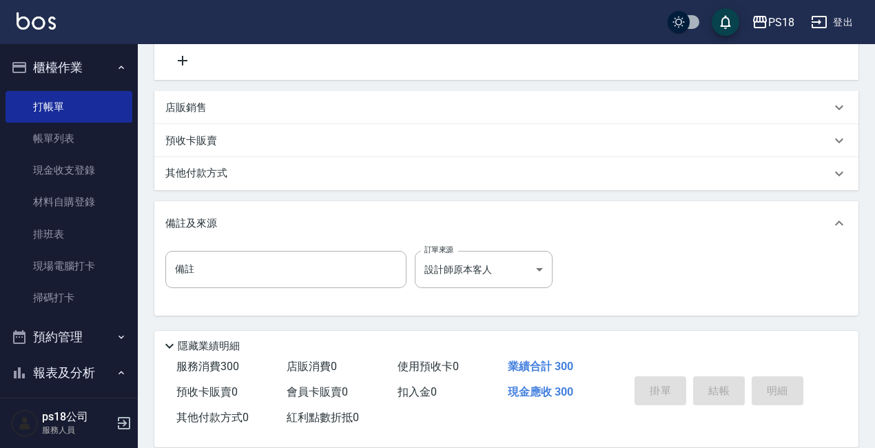
type input "2025/09/16 20:41"
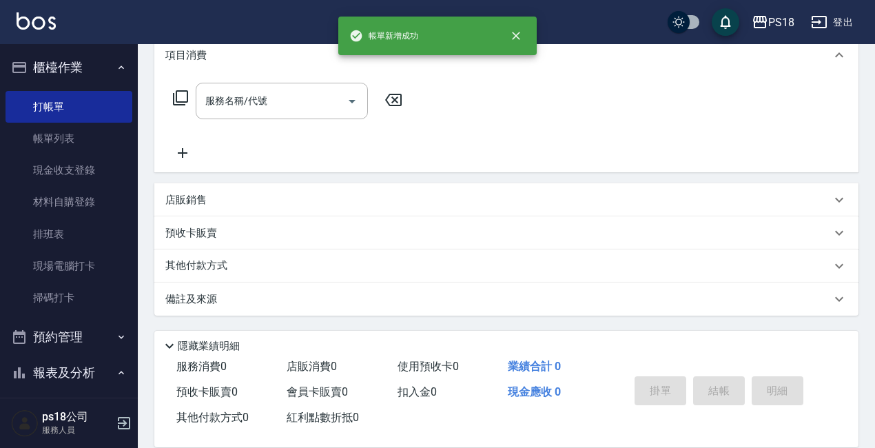
scroll to position [0, 0]
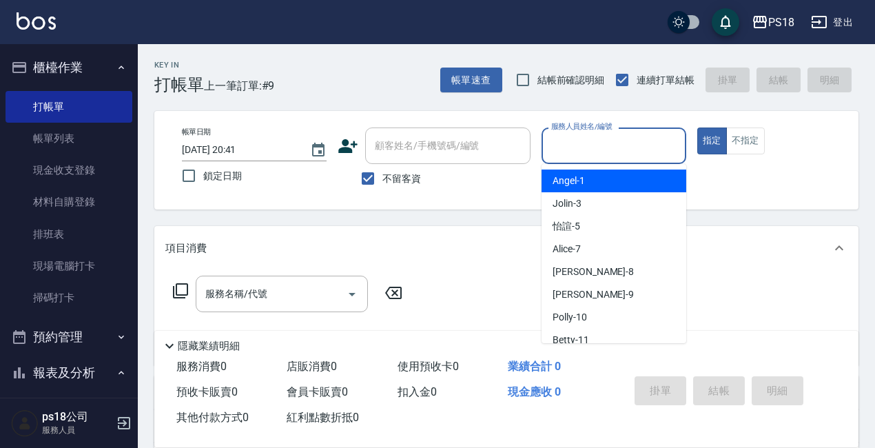
click at [575, 154] on input "服務人員姓名/編號" at bounding box center [614, 146] width 132 height 24
type input "Jolin-3"
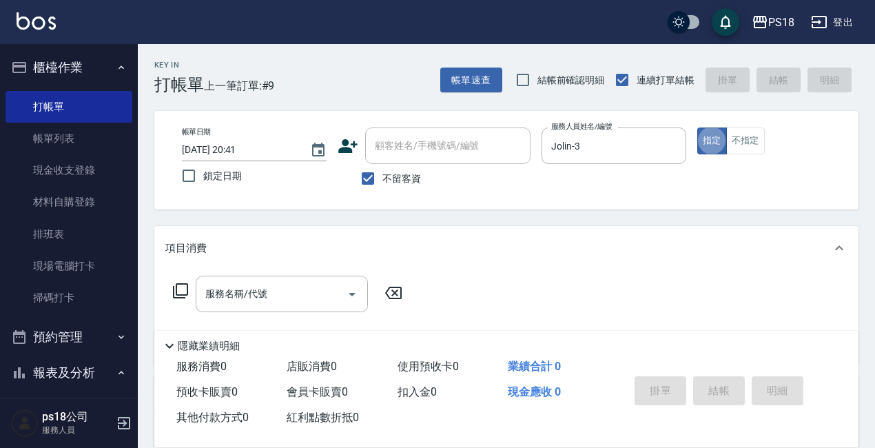
click at [179, 289] on icon at bounding box center [180, 290] width 17 height 17
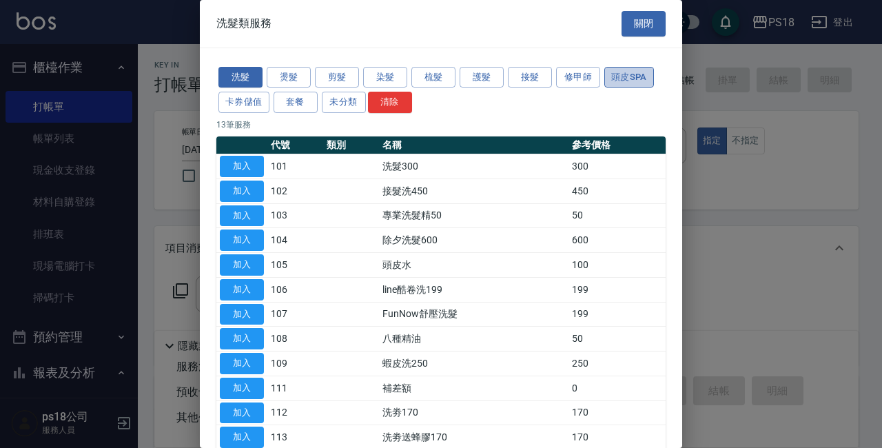
click at [622, 74] on button "頭皮SPA" at bounding box center [629, 77] width 50 height 21
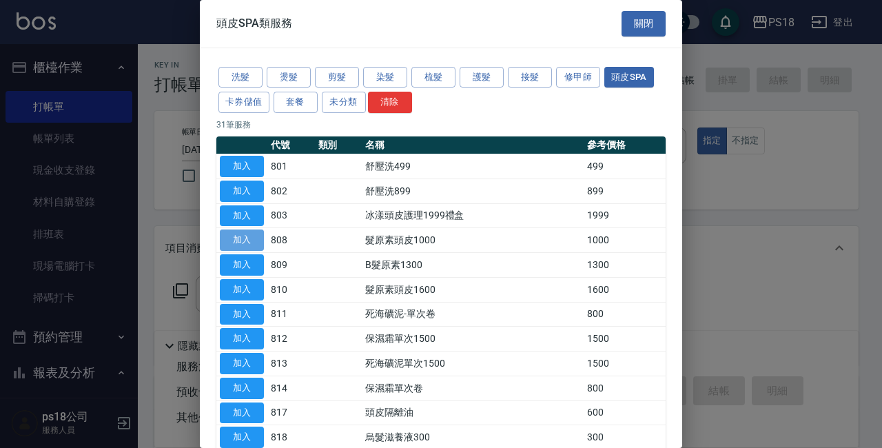
click at [247, 241] on button "加入" at bounding box center [242, 239] width 44 height 21
type input "髮原素頭皮1000(808)"
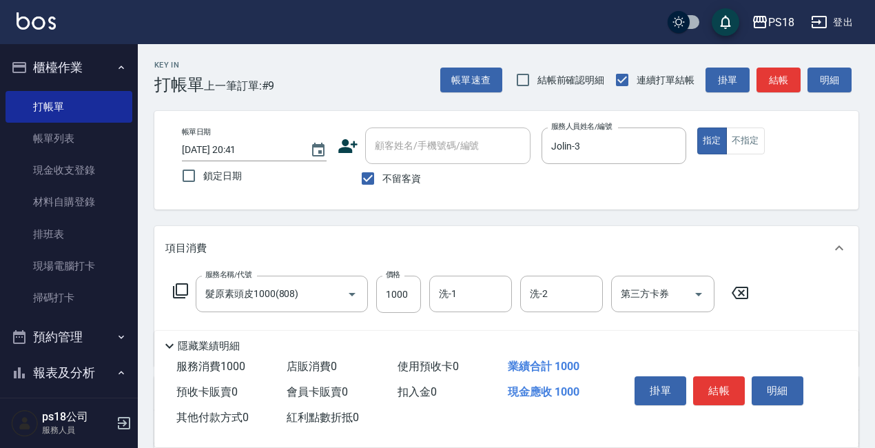
click at [443, 289] on input "洗-1" at bounding box center [470, 294] width 70 height 24
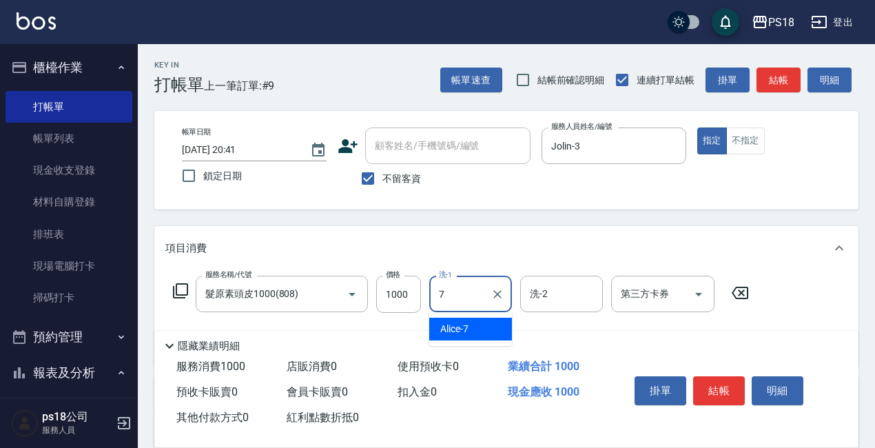
type input "Alice-7"
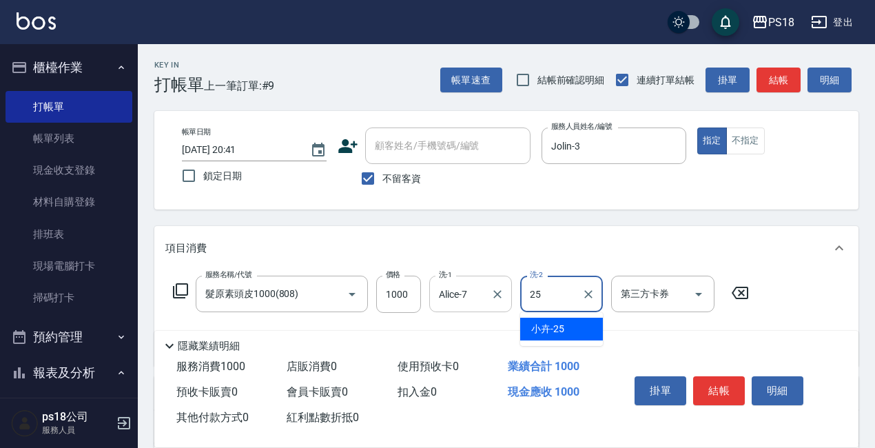
type input "小卉-25"
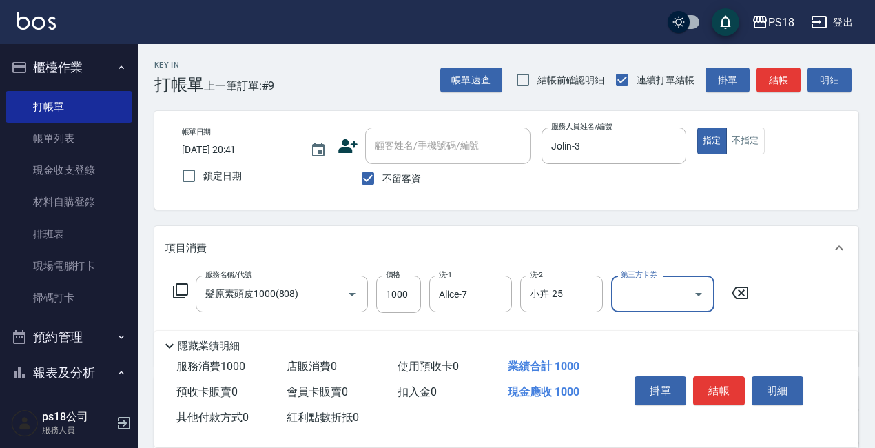
drag, startPoint x: 723, startPoint y: 389, endPoint x: 709, endPoint y: 394, distance: 15.5
click at [723, 389] on button "結帳" at bounding box center [719, 390] width 52 height 29
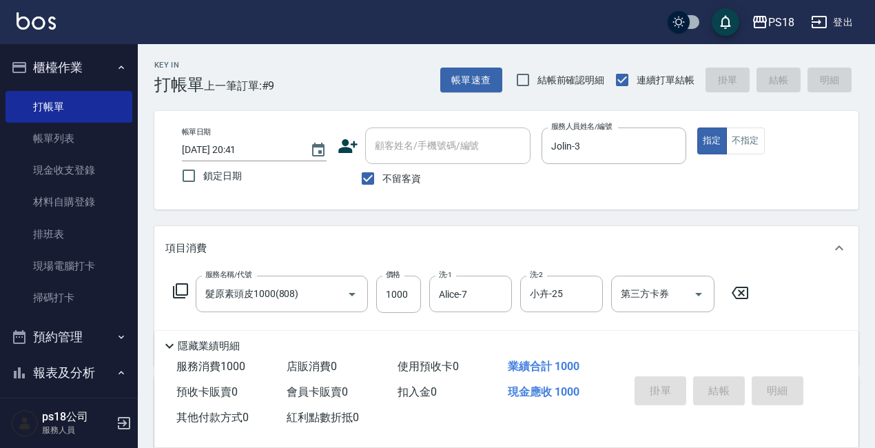
type input "2025/09/16 20:42"
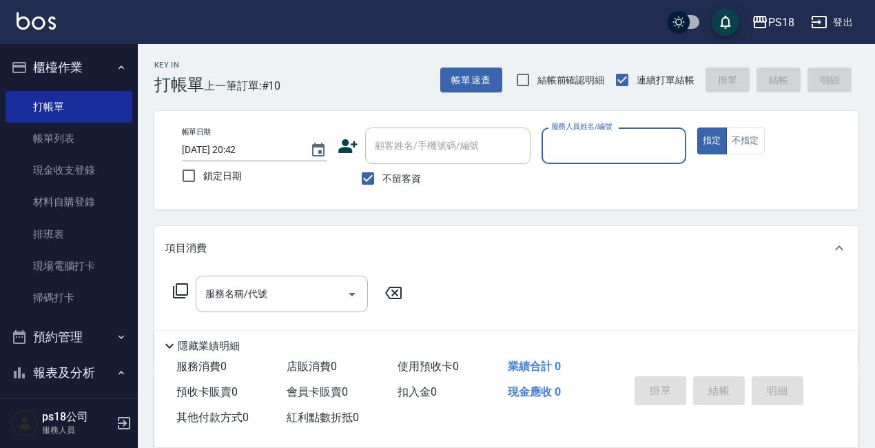
click at [593, 157] on input "服務人員姓名/編號" at bounding box center [614, 146] width 132 height 24
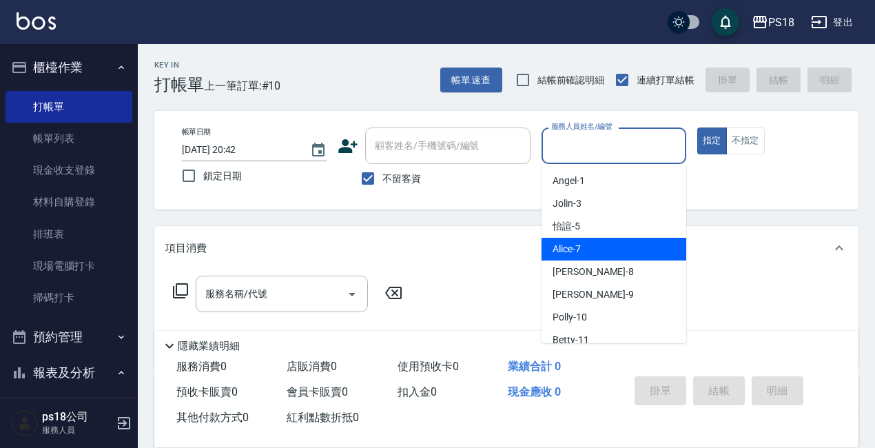
click at [601, 150] on input "服務人員姓名/編號" at bounding box center [614, 146] width 132 height 24
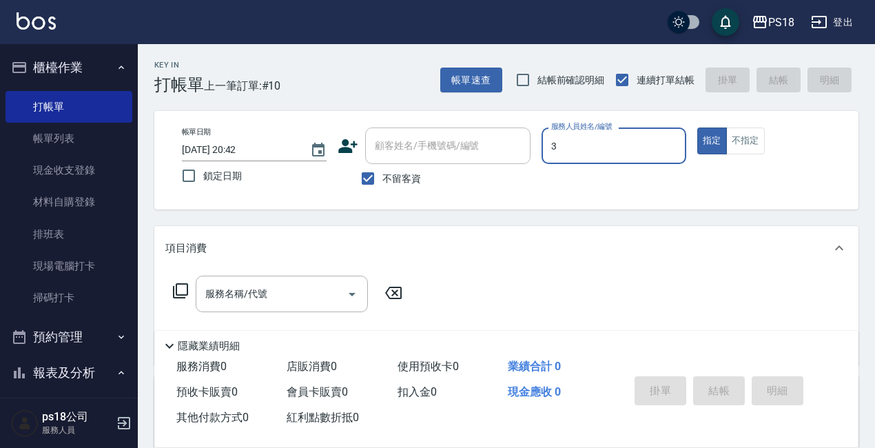
type input "Jolin-3"
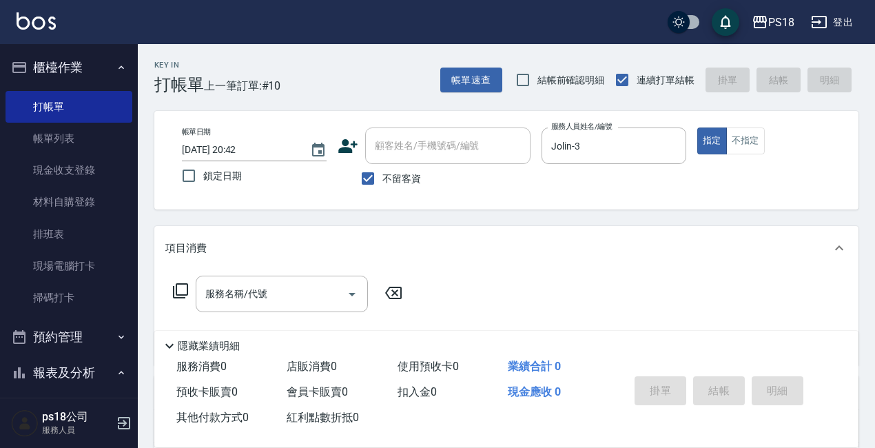
click at [187, 291] on icon at bounding box center [180, 290] width 17 height 17
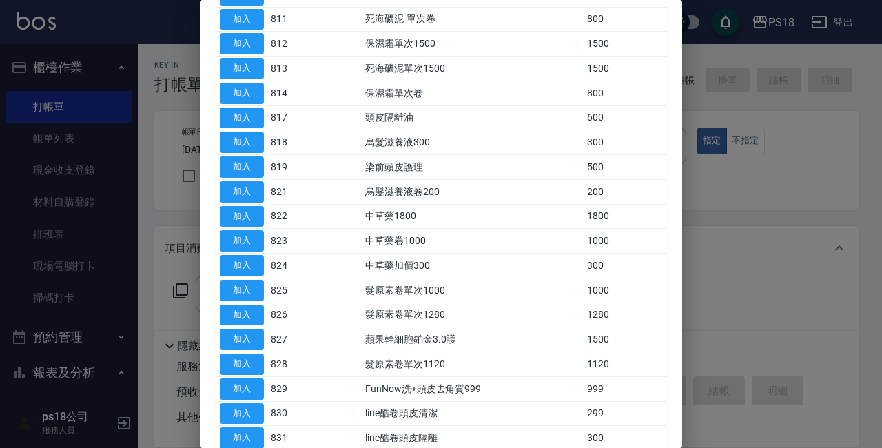
scroll to position [201, 0]
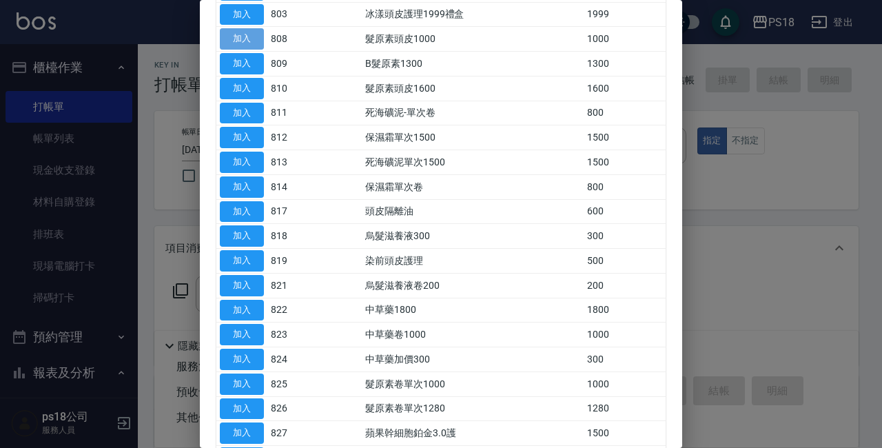
click at [243, 37] on button "加入" at bounding box center [242, 38] width 44 height 21
type input "髮原素頭皮1000(808)"
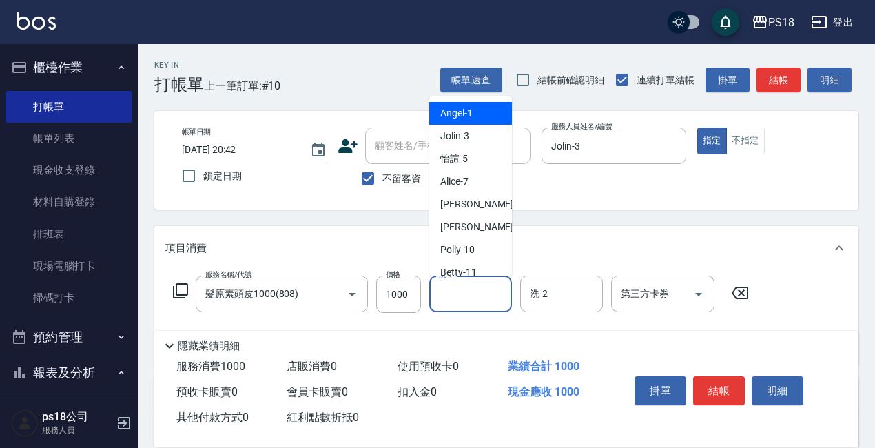
click at [464, 292] on input "洗-1" at bounding box center [470, 294] width 70 height 24
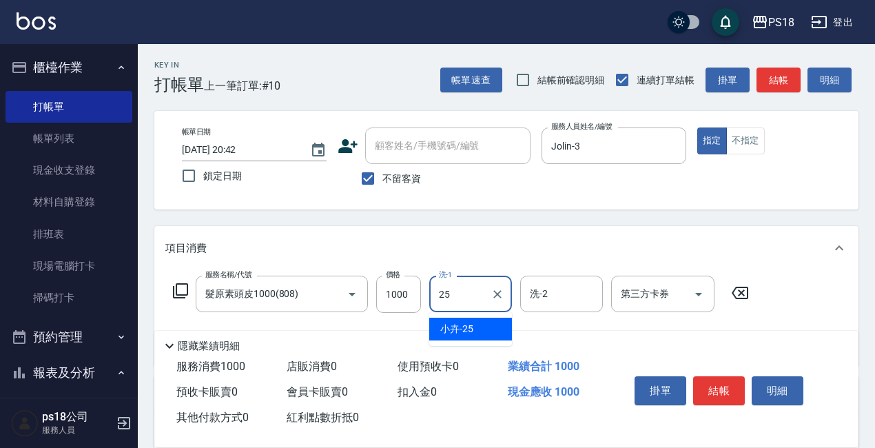
type input "小卉-25"
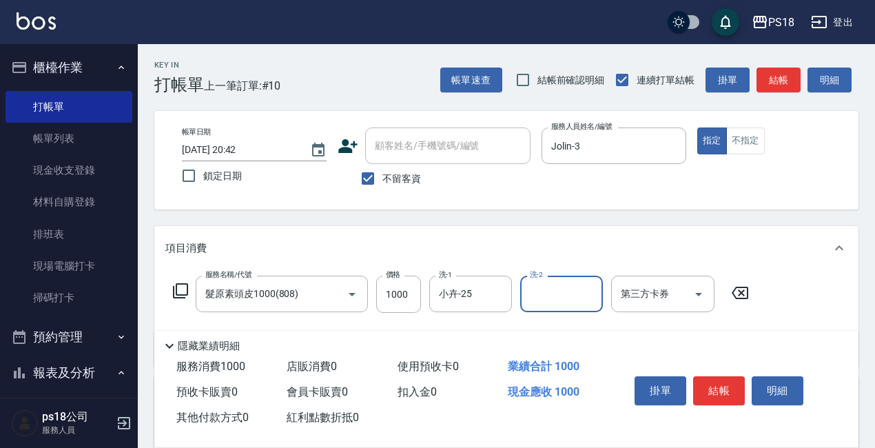
click at [184, 288] on icon at bounding box center [180, 290] width 17 height 17
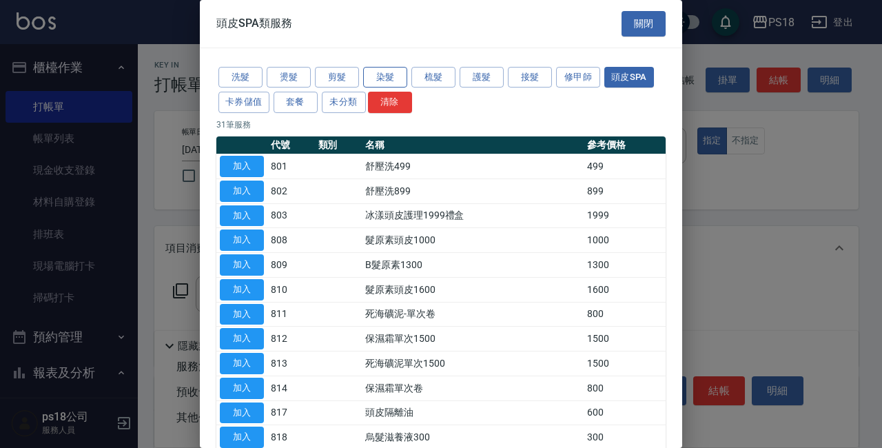
click at [369, 78] on button "染髮" at bounding box center [385, 77] width 44 height 21
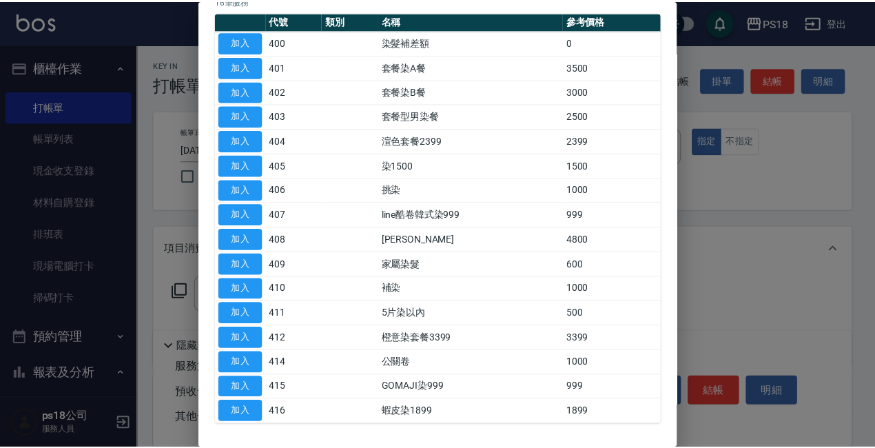
scroll to position [39, 0]
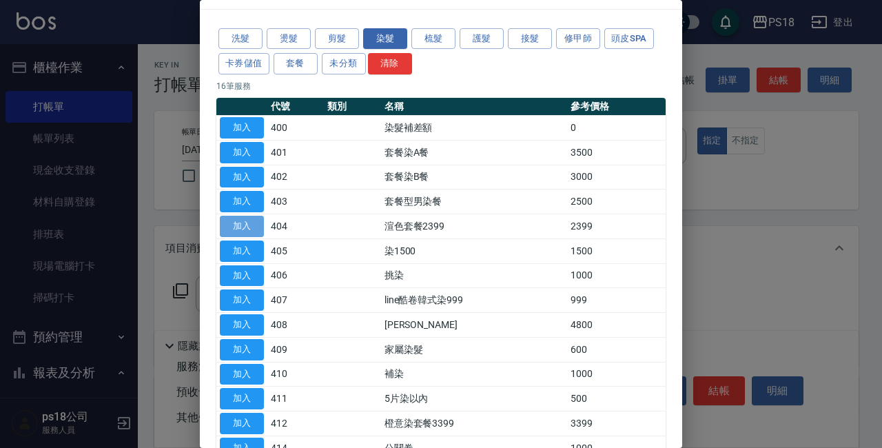
click at [258, 225] on button "加入" at bounding box center [242, 226] width 44 height 21
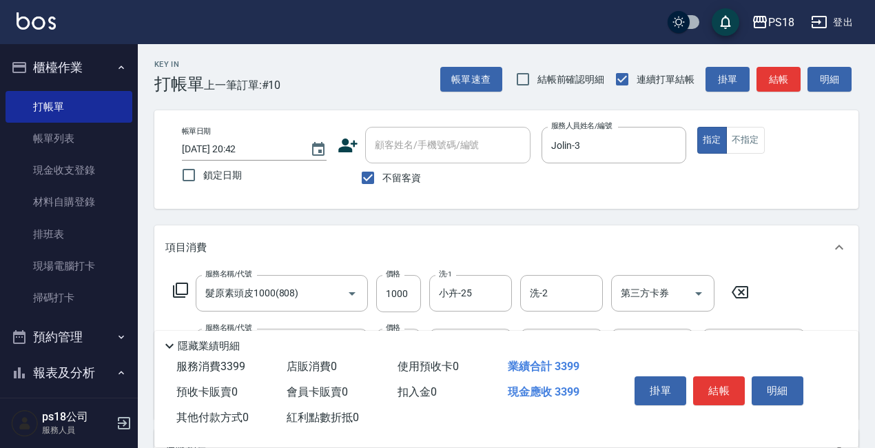
scroll to position [138, 0]
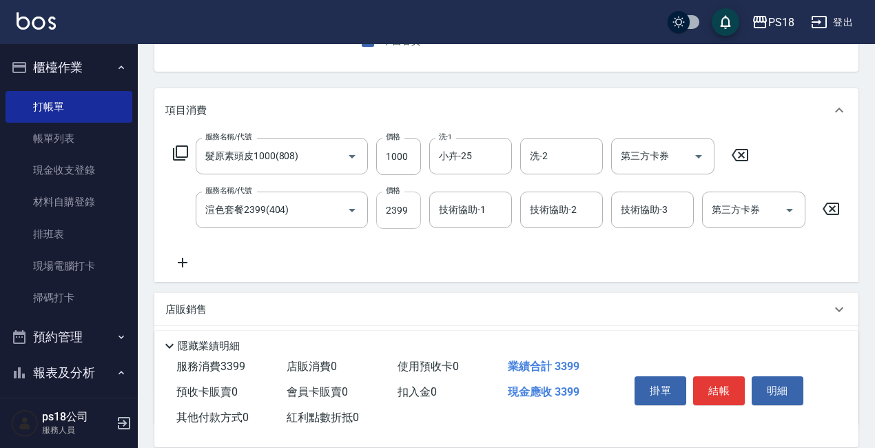
click at [393, 212] on input "2399" at bounding box center [398, 210] width 45 height 37
type input "2999"
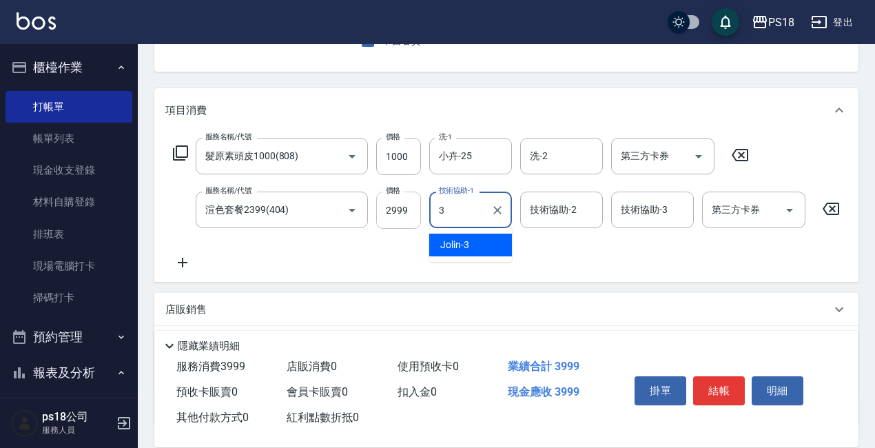
type input "Jolin-3"
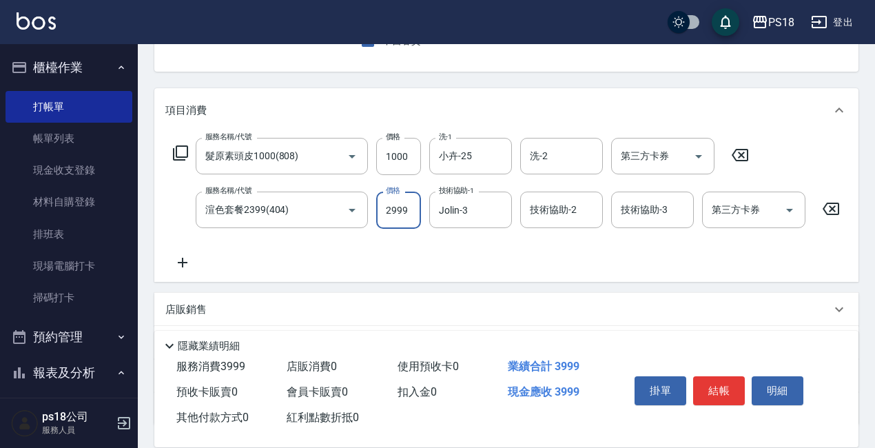
click at [406, 208] on input "2999" at bounding box center [398, 210] width 45 height 37
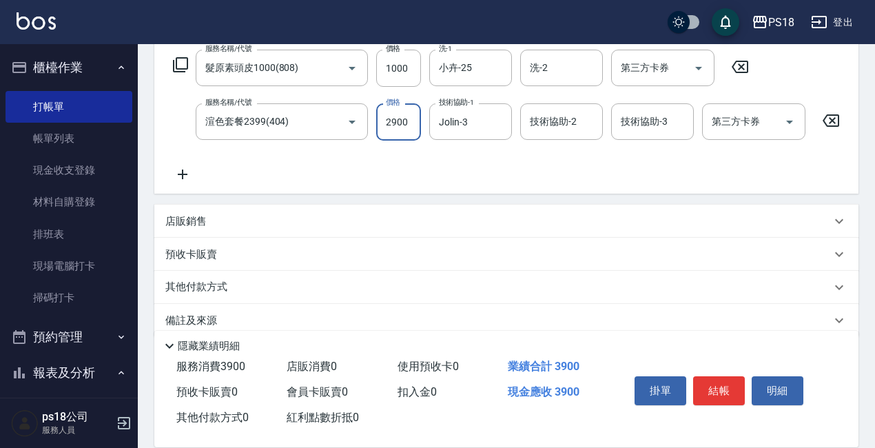
scroll to position [259, 0]
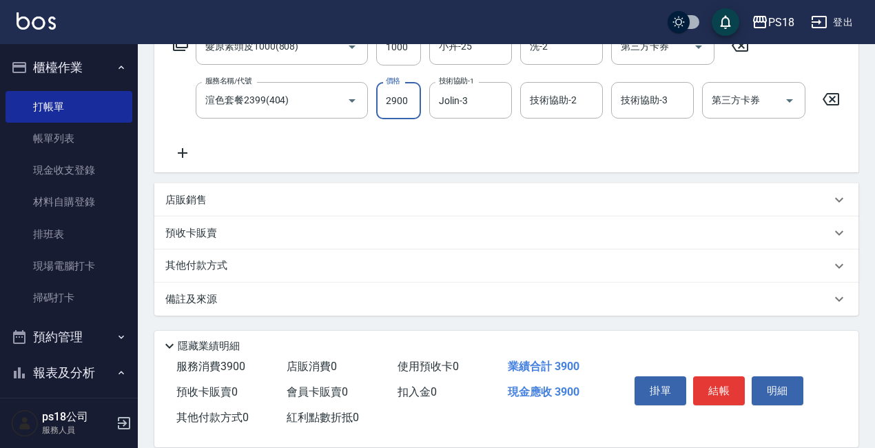
type input "2900"
click at [497, 301] on div "備註及來源" at bounding box center [498, 299] width 666 height 14
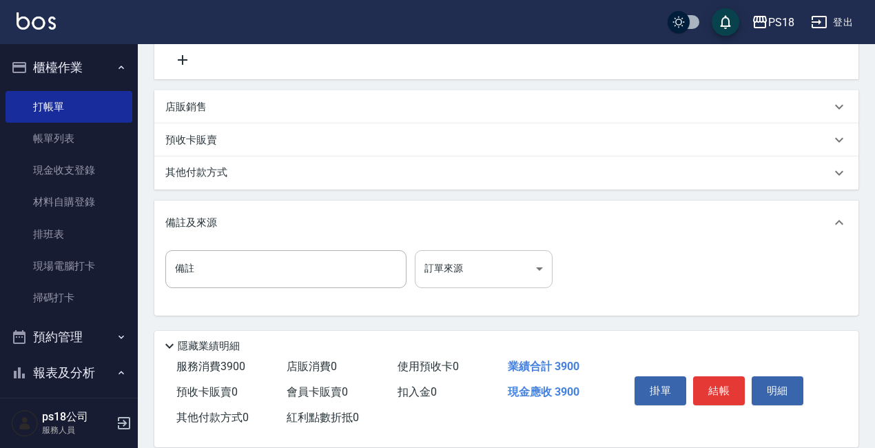
scroll to position [352, 0]
click at [491, 276] on body "PS18 登出 櫃檯作業 打帳單 帳單列表 現金收支登錄 材料自購登錄 排班表 現場電腦打卡 掃碼打卡 預約管理 預約管理 單日預約紀錄 單週預約紀錄 報表及…" at bounding box center [437, 54] width 875 height 788
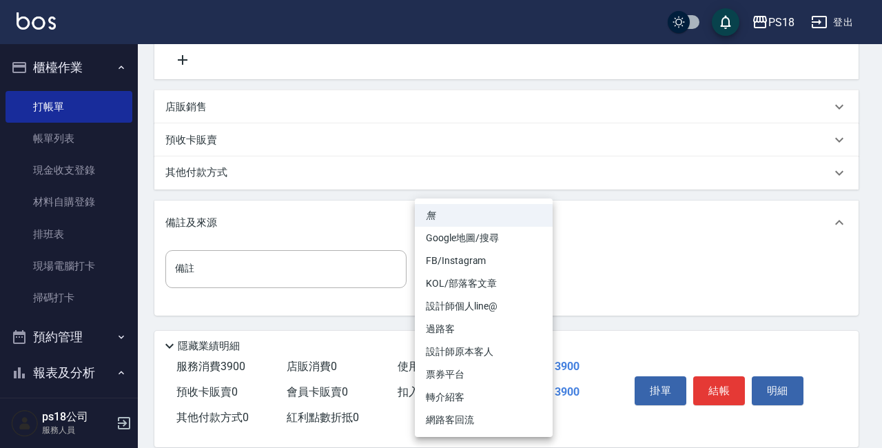
click at [442, 353] on li "設計師原本客人" at bounding box center [484, 351] width 138 height 23
type input "設計師原本客人"
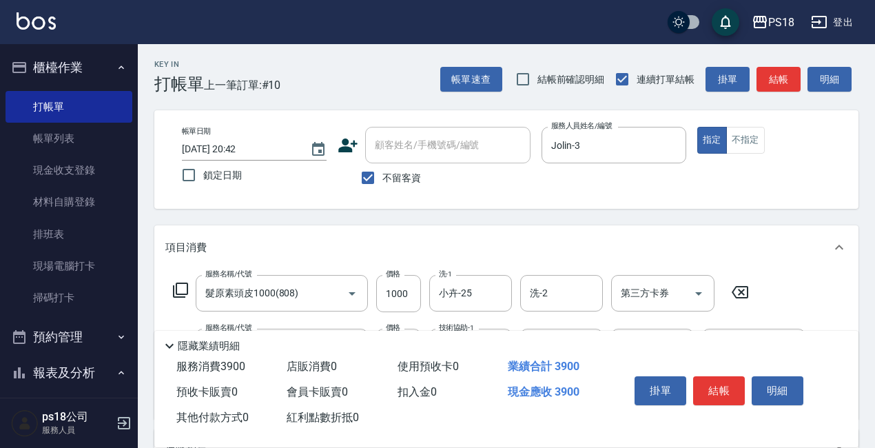
scroll to position [0, 0]
click at [710, 384] on button "結帳" at bounding box center [719, 390] width 52 height 29
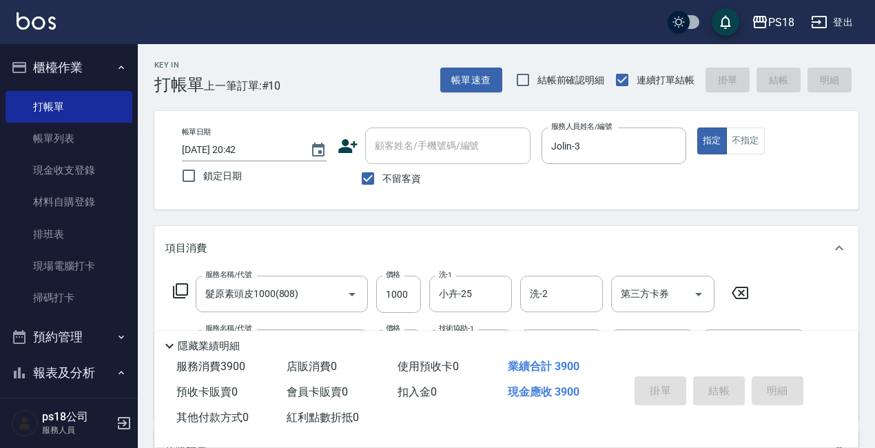
type input "2025/09/16 21:23"
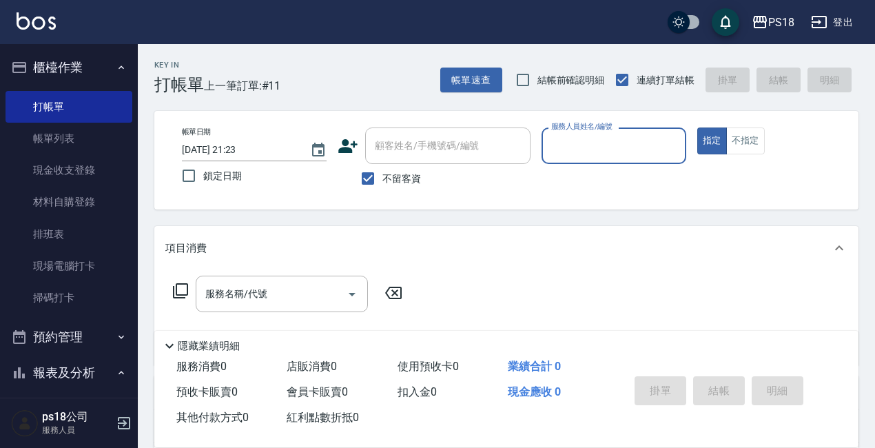
click at [590, 137] on input "服務人員姓名/編號" at bounding box center [614, 146] width 132 height 24
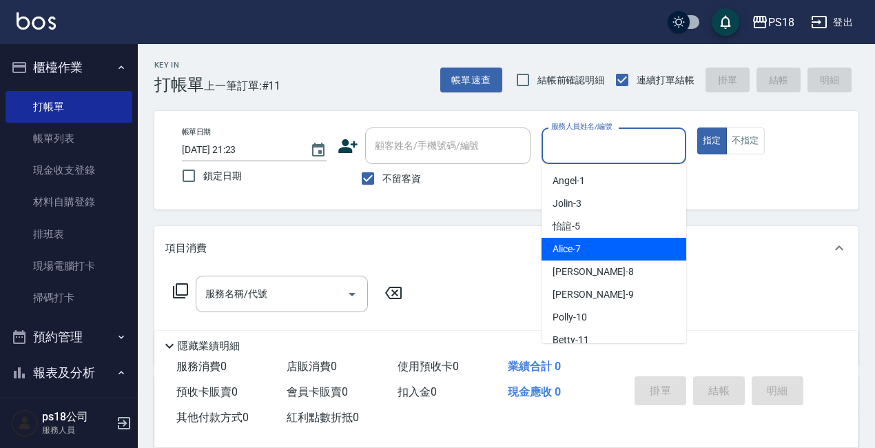
click at [588, 247] on div "Alice -7" at bounding box center [614, 249] width 145 height 23
type input "Alice-7"
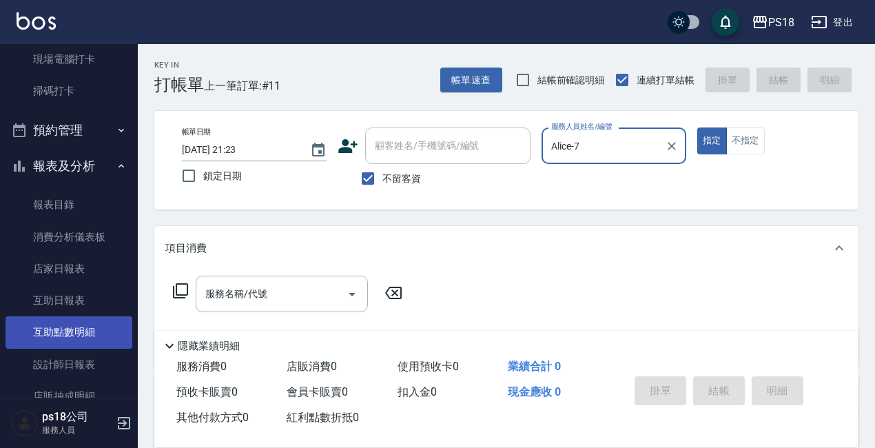
scroll to position [276, 0]
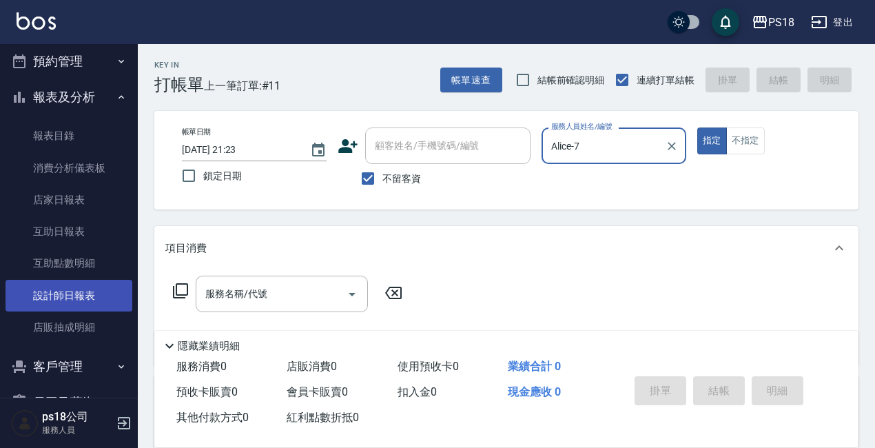
click at [76, 298] on link "設計師日報表" at bounding box center [69, 296] width 127 height 32
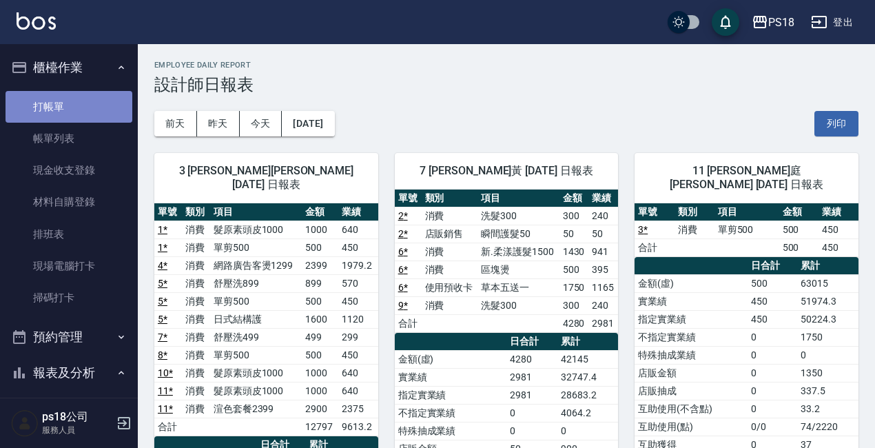
click at [82, 101] on link "打帳單" at bounding box center [69, 107] width 127 height 32
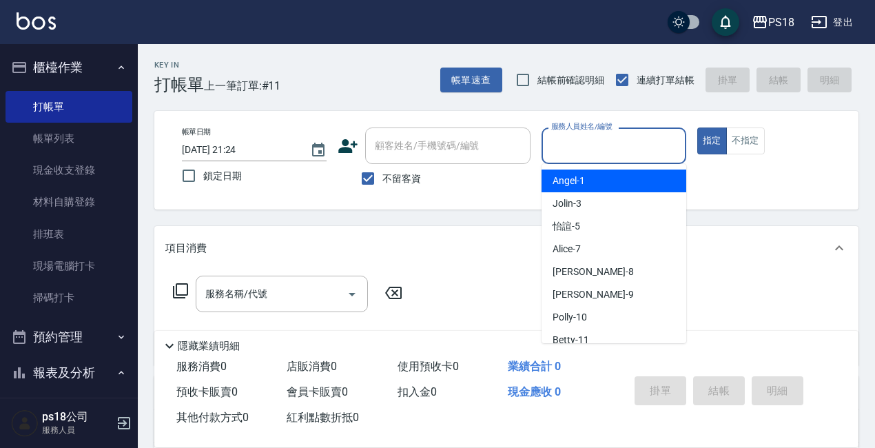
click at [590, 142] on input "服務人員姓名/編號" at bounding box center [614, 146] width 132 height 24
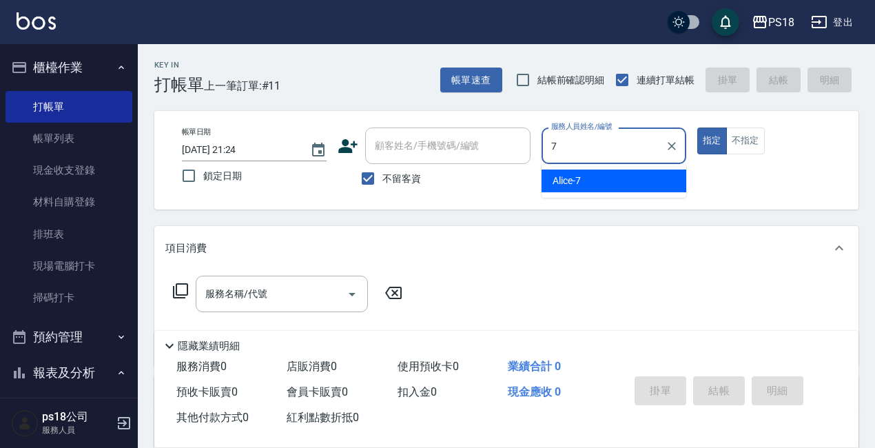
type input "Alice-7"
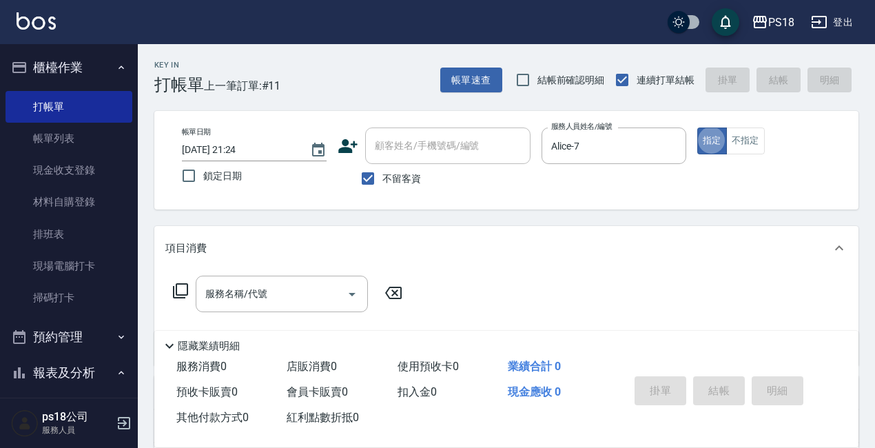
type button "true"
click at [176, 291] on icon at bounding box center [180, 290] width 15 height 15
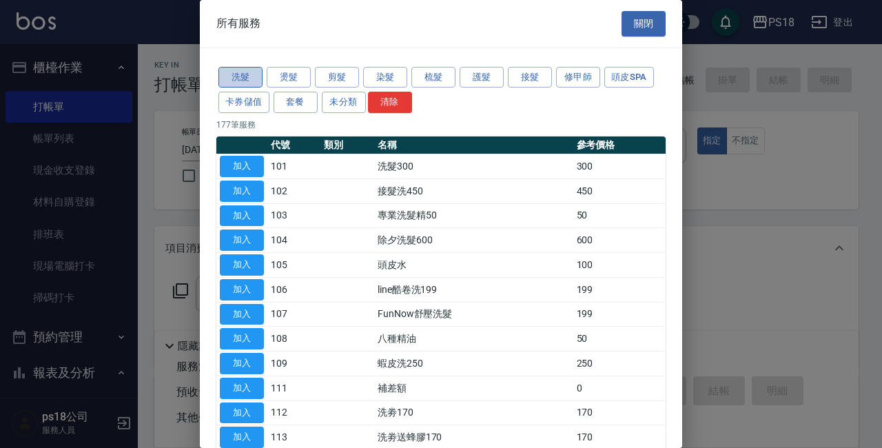
click at [240, 79] on button "洗髮" at bounding box center [240, 77] width 44 height 21
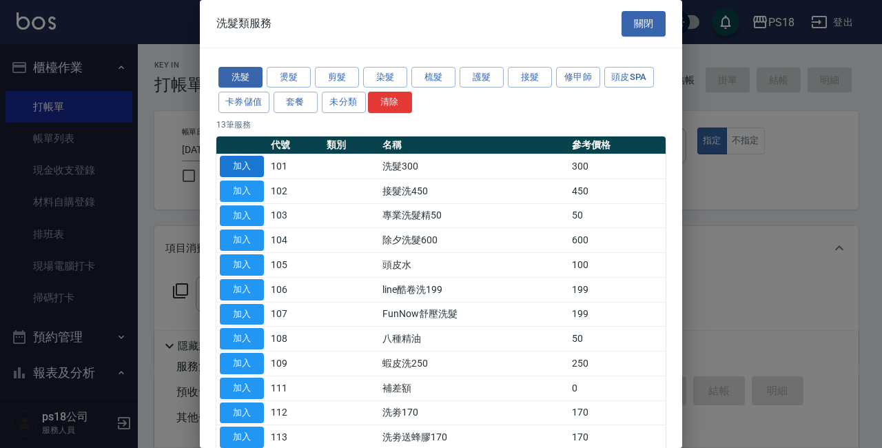
click at [243, 169] on button "加入" at bounding box center [242, 166] width 44 height 21
type input "洗髮300(101)"
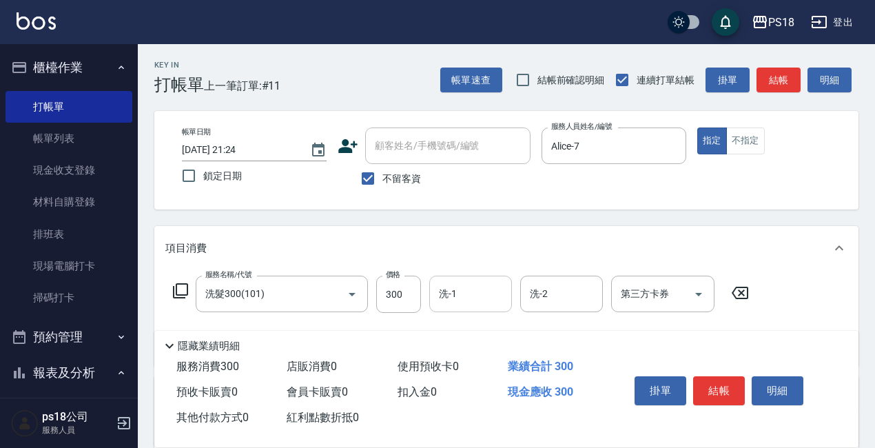
click at [480, 292] on input "洗-1" at bounding box center [470, 294] width 70 height 24
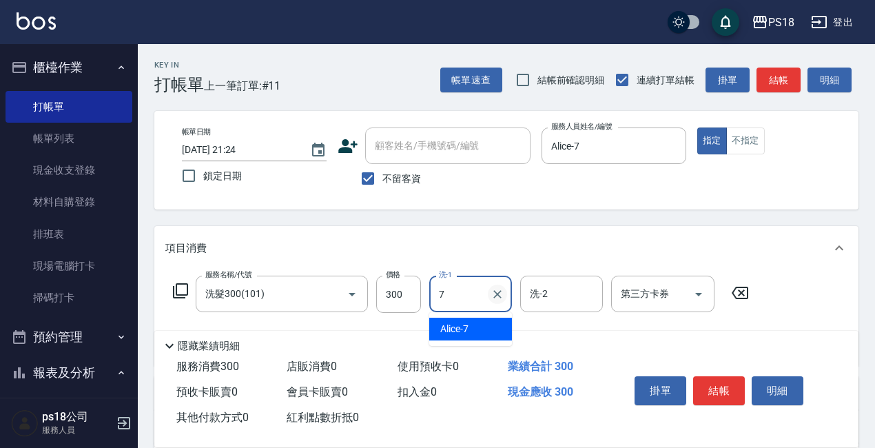
type input "Alice-7"
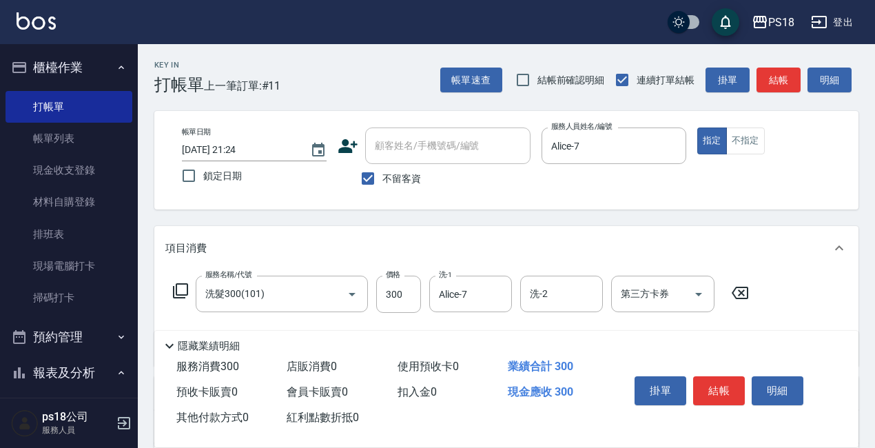
click at [185, 296] on icon at bounding box center [180, 290] width 15 height 15
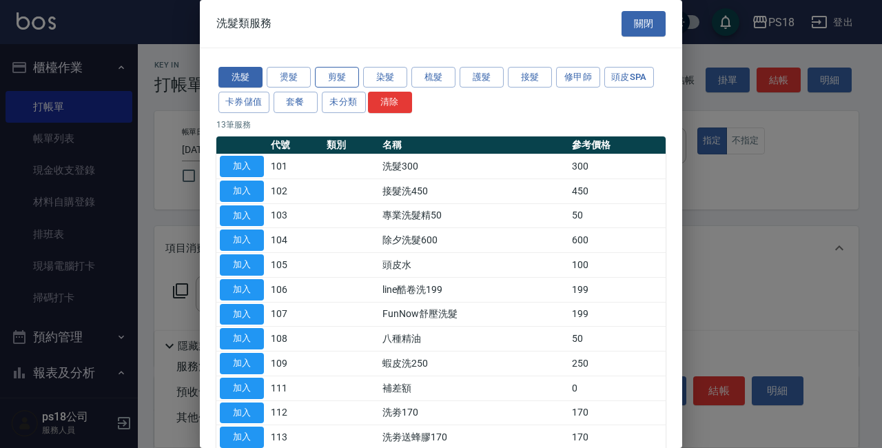
click at [342, 77] on button "剪髮" at bounding box center [337, 77] width 44 height 21
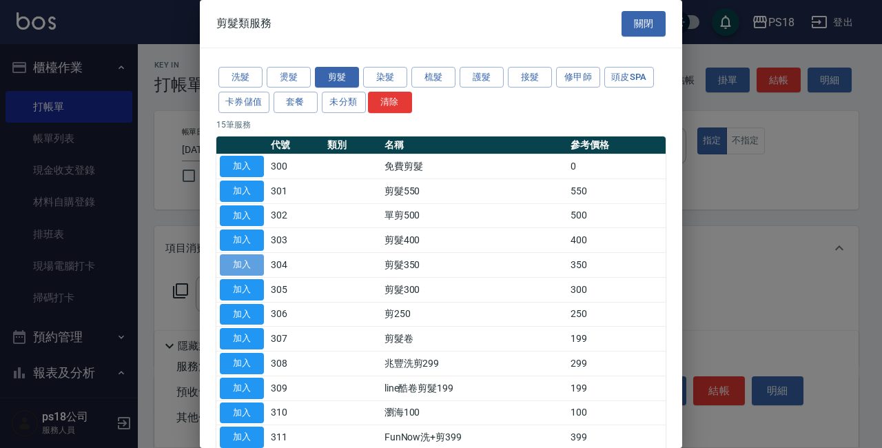
click at [251, 267] on button "加入" at bounding box center [242, 264] width 44 height 21
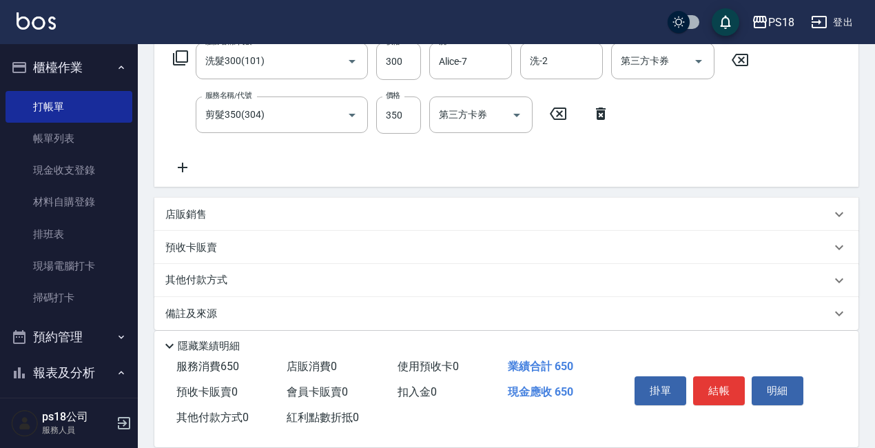
scroll to position [247, 0]
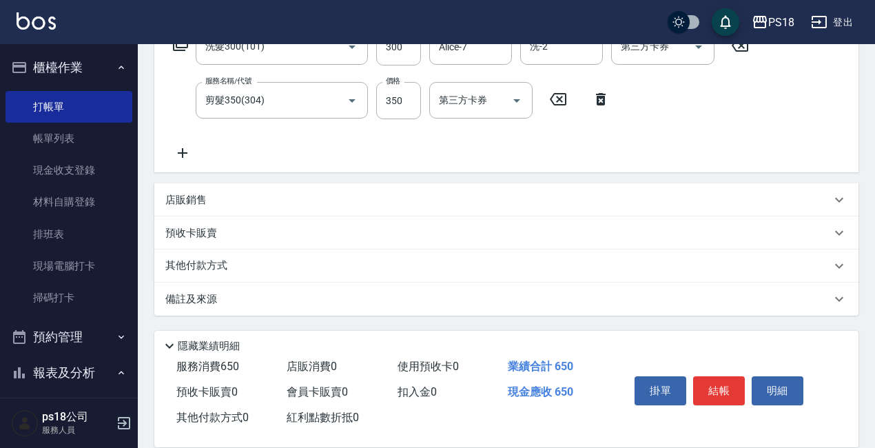
click at [464, 307] on div "備註及來源" at bounding box center [506, 298] width 704 height 33
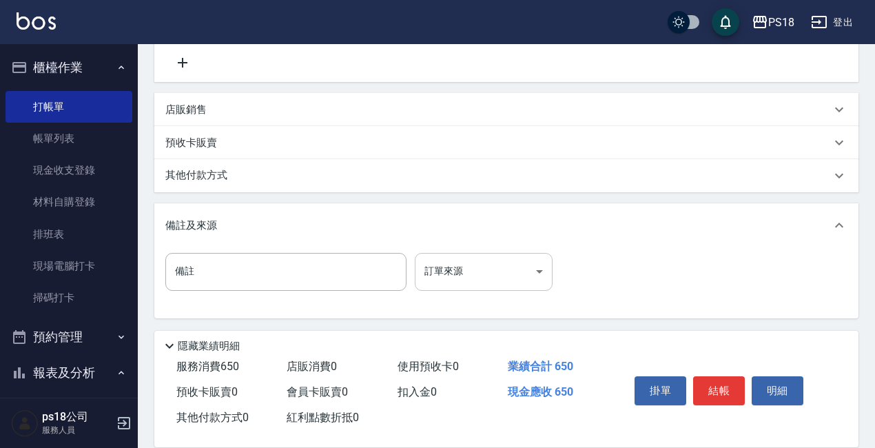
scroll to position [340, 0]
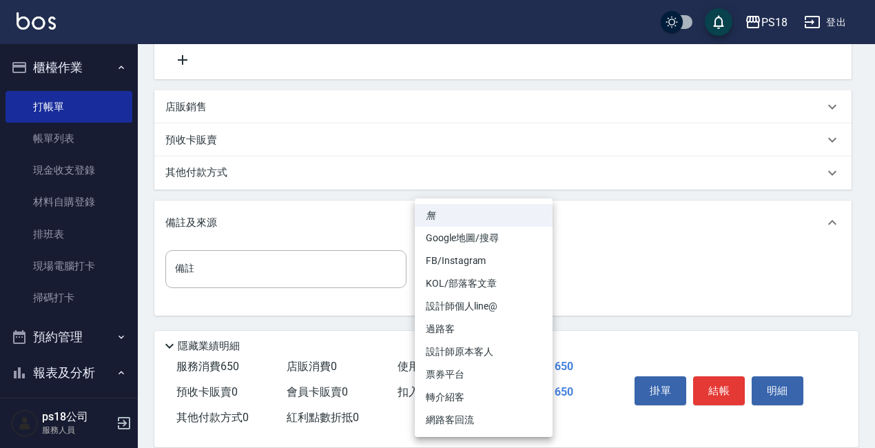
click at [515, 274] on body "PS18 登出 櫃檯作業 打帳單 帳單列表 現金收支登錄 材料自購登錄 排班表 現場電腦打卡 掃碼打卡 預約管理 預約管理 單日預約紀錄 單週預約紀錄 報表及…" at bounding box center [437, 54] width 875 height 788
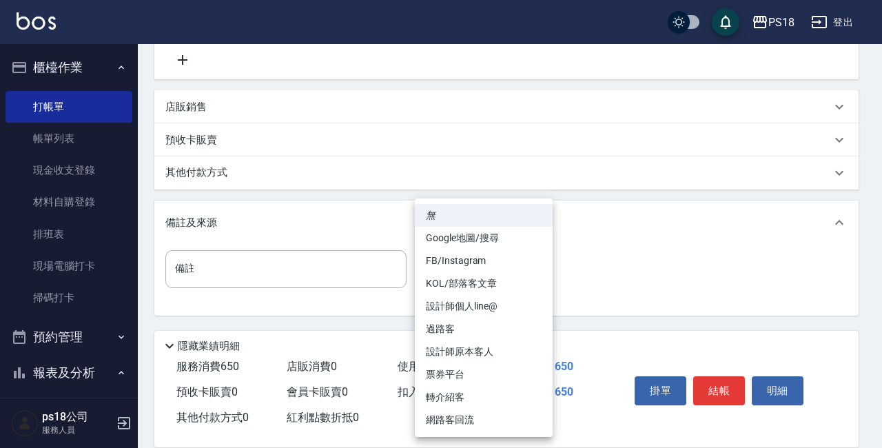
click at [453, 349] on li "設計師原本客人" at bounding box center [484, 351] width 138 height 23
type input "設計師原本客人"
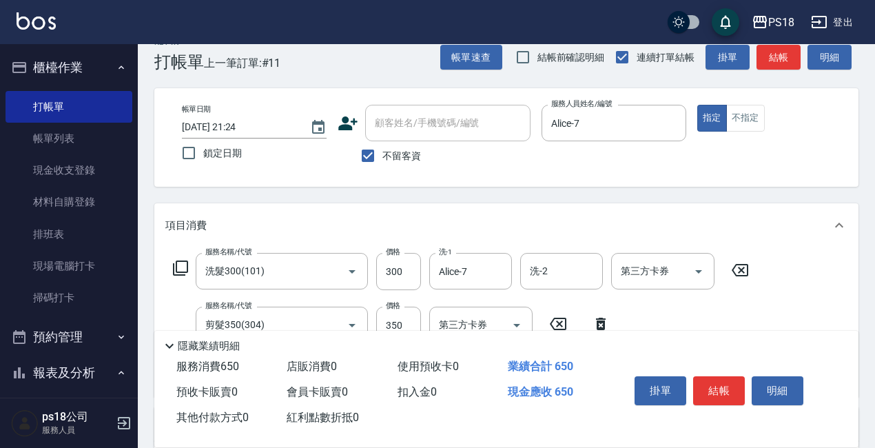
scroll to position [0, 0]
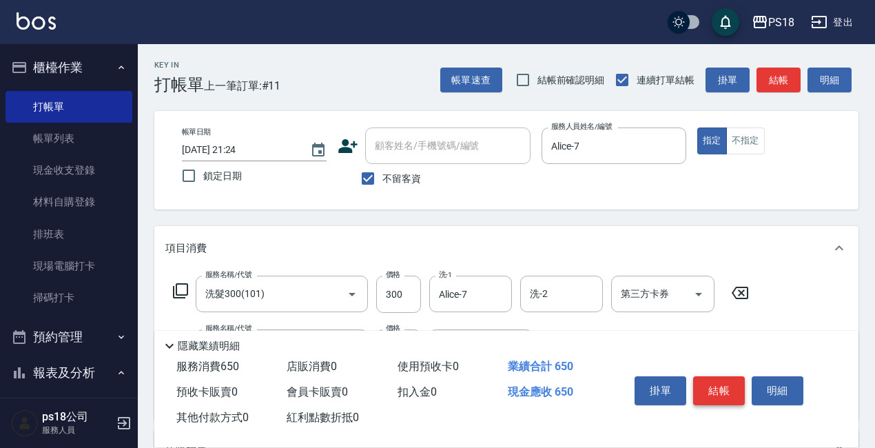
click at [739, 379] on button "結帳" at bounding box center [719, 390] width 52 height 29
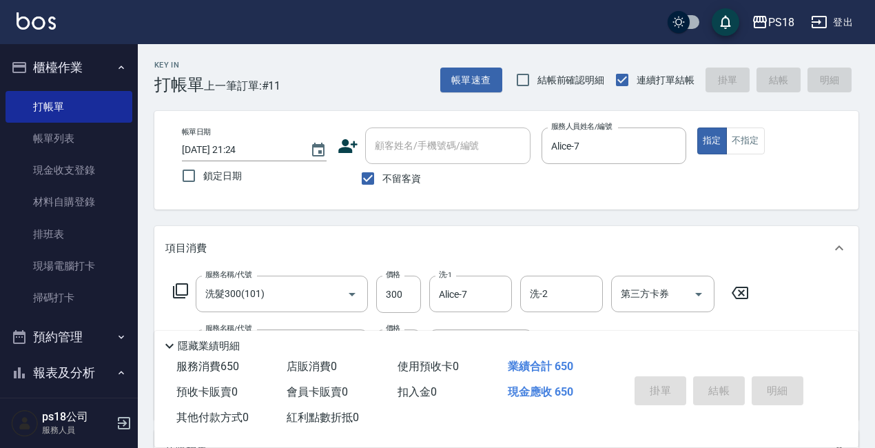
type input "2025/09/16 21:26"
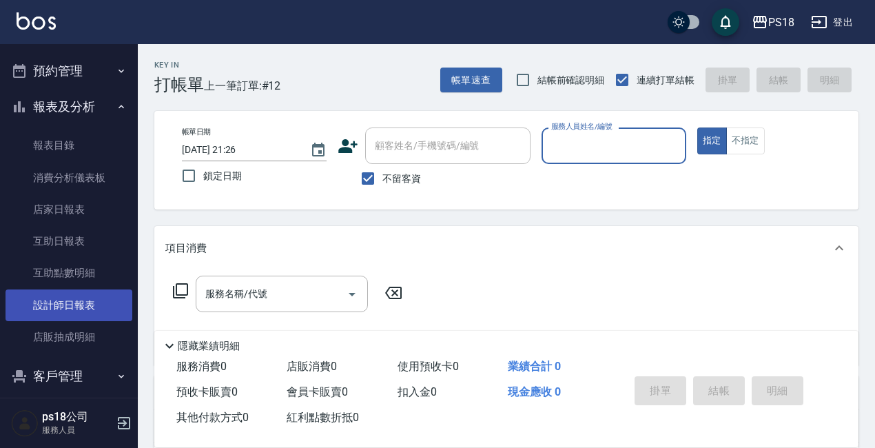
scroll to position [350, 0]
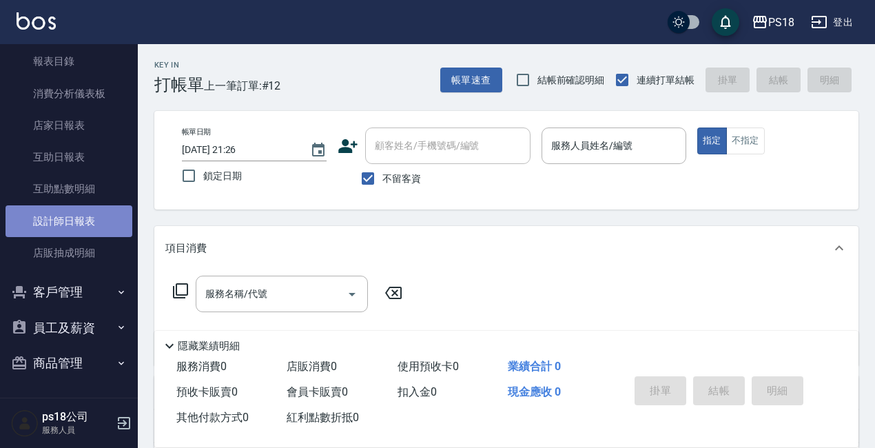
click at [71, 218] on link "設計師日報表" at bounding box center [69, 221] width 127 height 32
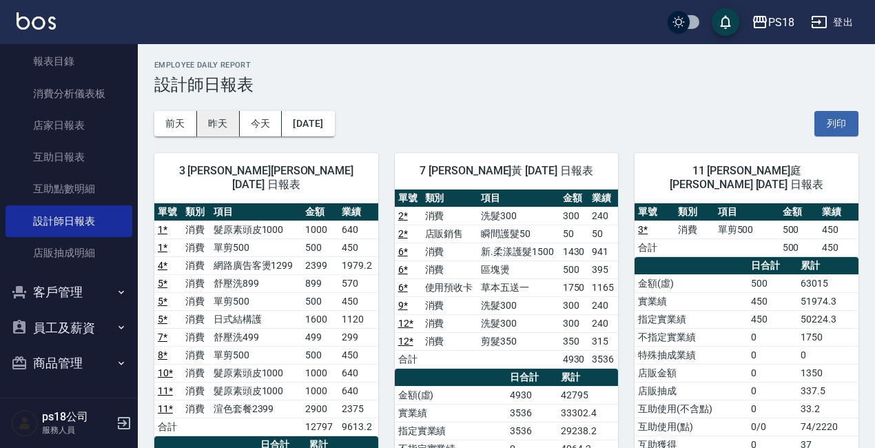
click at [209, 125] on button "昨天" at bounding box center [218, 123] width 43 height 25
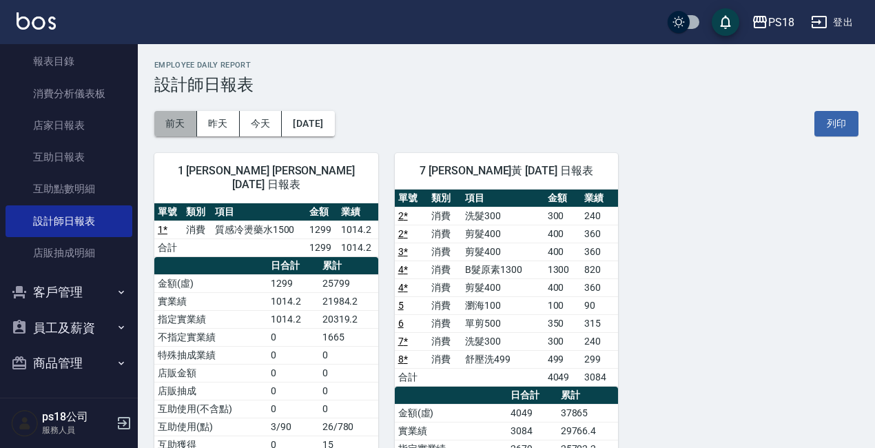
click at [180, 124] on button "前天" at bounding box center [175, 123] width 43 height 25
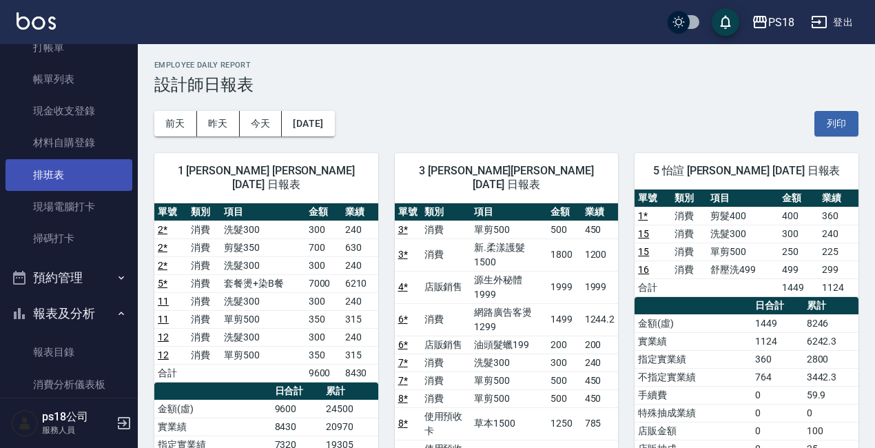
scroll to position [138, 0]
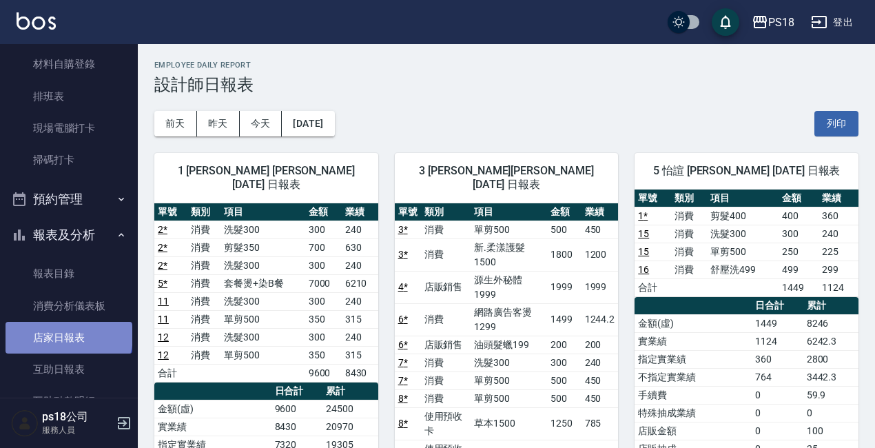
click at [68, 336] on link "店家日報表" at bounding box center [69, 338] width 127 height 32
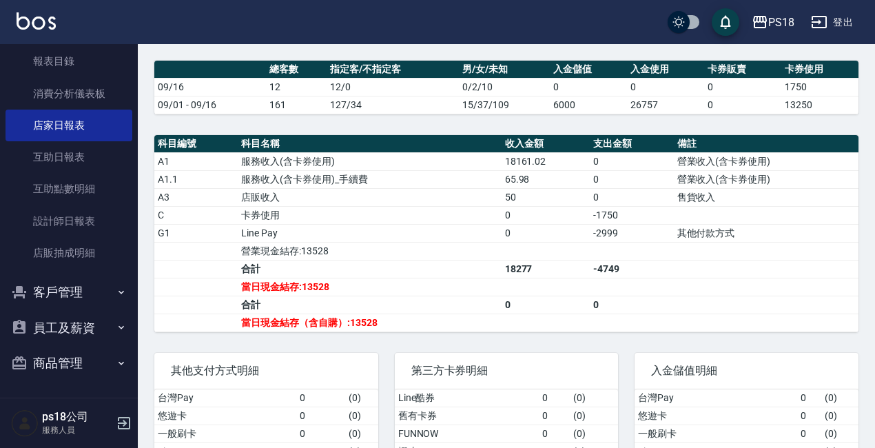
scroll to position [286, 0]
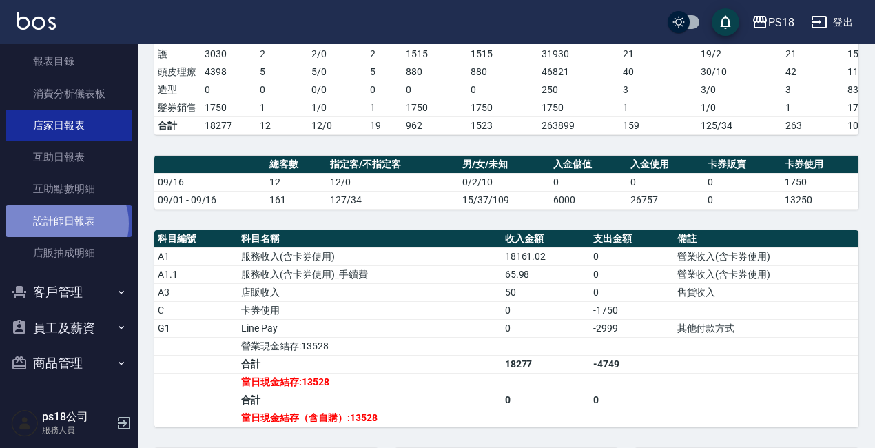
click at [65, 223] on link "設計師日報表" at bounding box center [69, 221] width 127 height 32
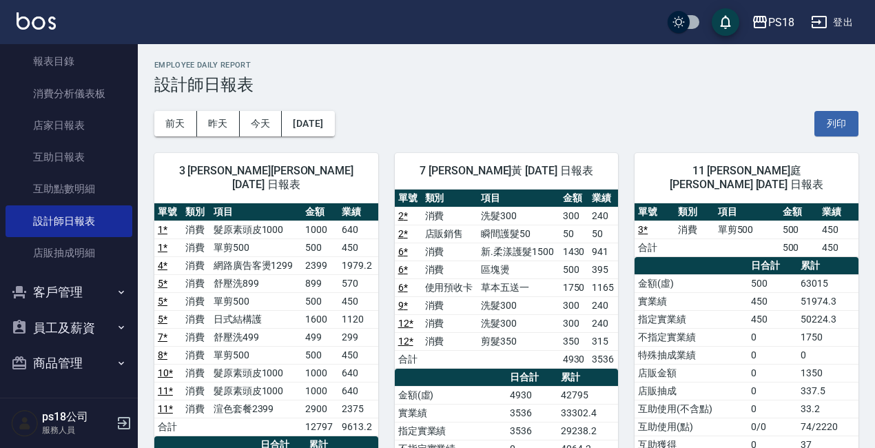
click at [840, 17] on button "登出" at bounding box center [831, 22] width 53 height 25
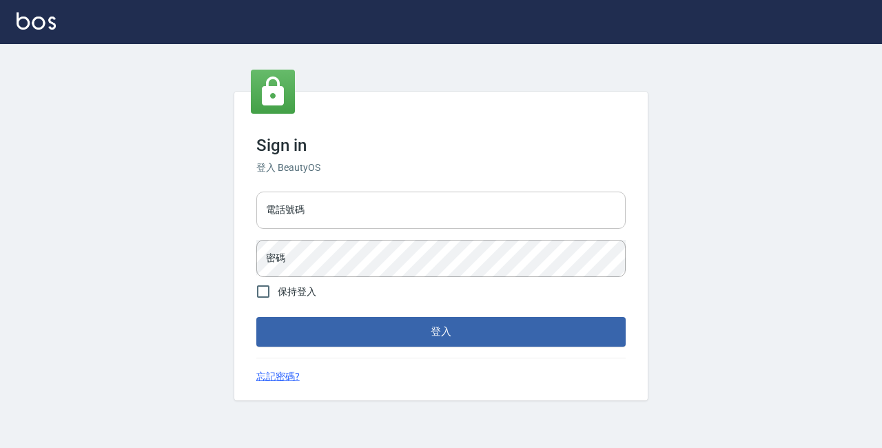
click at [371, 223] on input "電話號碼" at bounding box center [440, 210] width 369 height 37
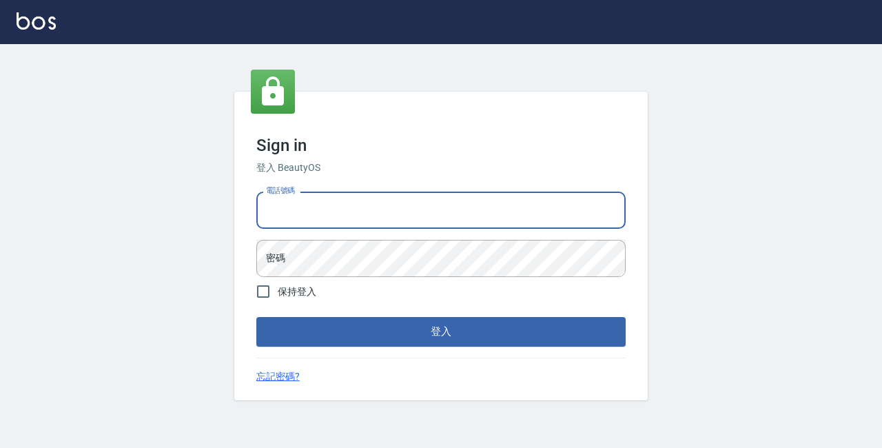
type input "29881612"
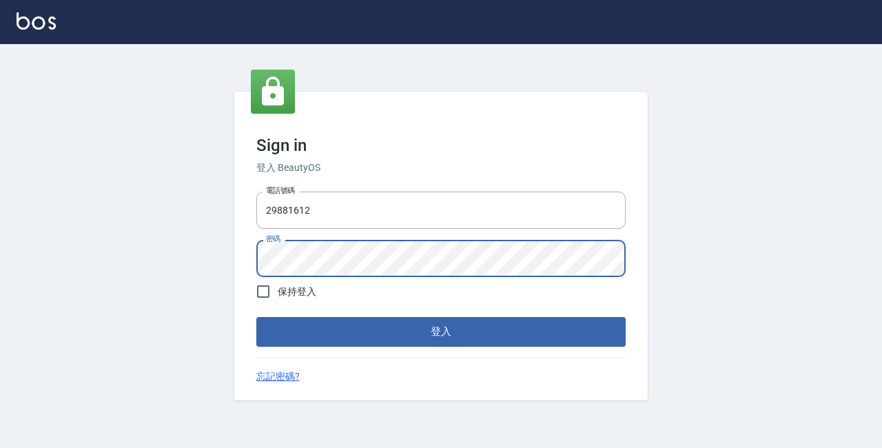
click at [256, 317] on button "登入" at bounding box center [440, 331] width 369 height 29
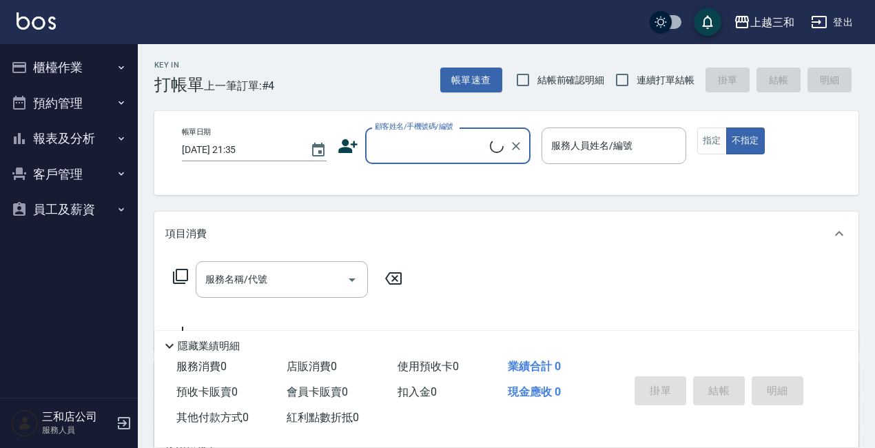
click at [85, 63] on button "櫃檯作業" at bounding box center [69, 68] width 127 height 36
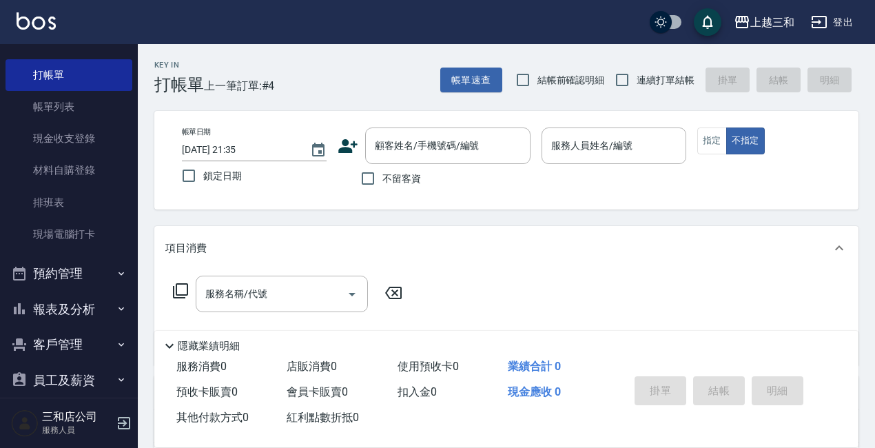
scroll to position [48, 0]
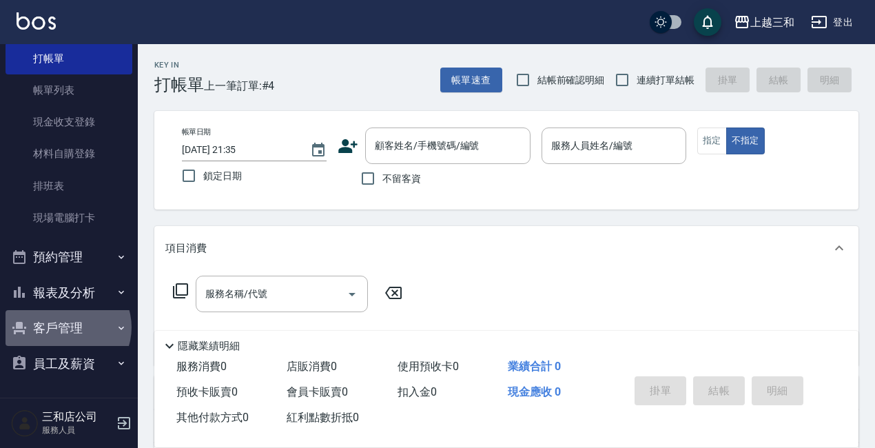
click at [67, 327] on button "客戶管理" at bounding box center [69, 328] width 127 height 36
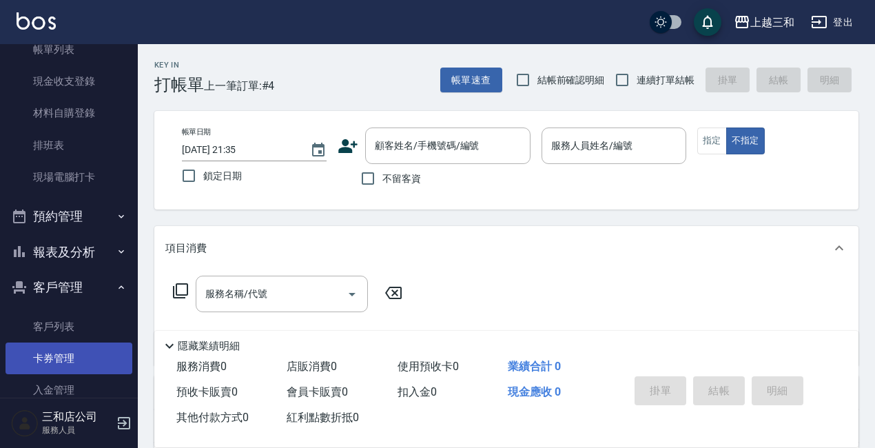
scroll to position [155, 0]
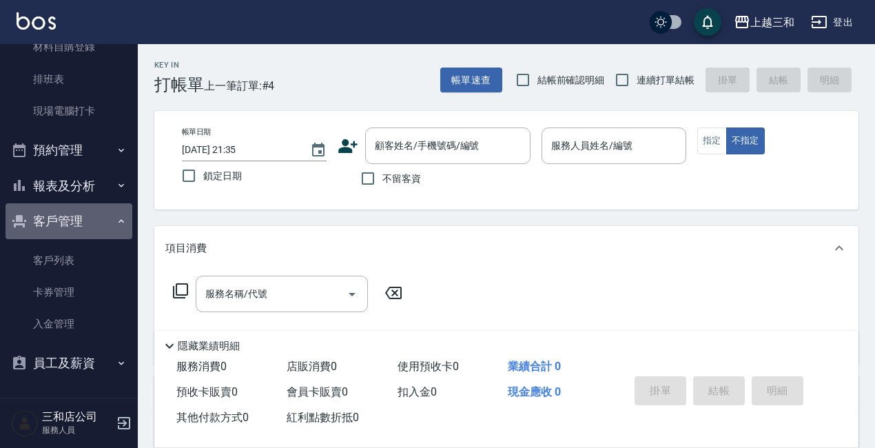
click at [80, 209] on button "客戶管理" at bounding box center [69, 221] width 127 height 36
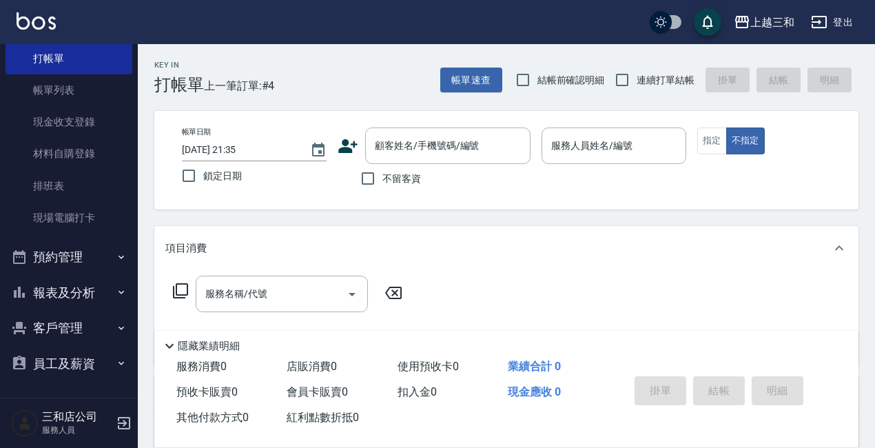
scroll to position [48, 0]
click at [90, 302] on button "報表及分析" at bounding box center [69, 293] width 127 height 36
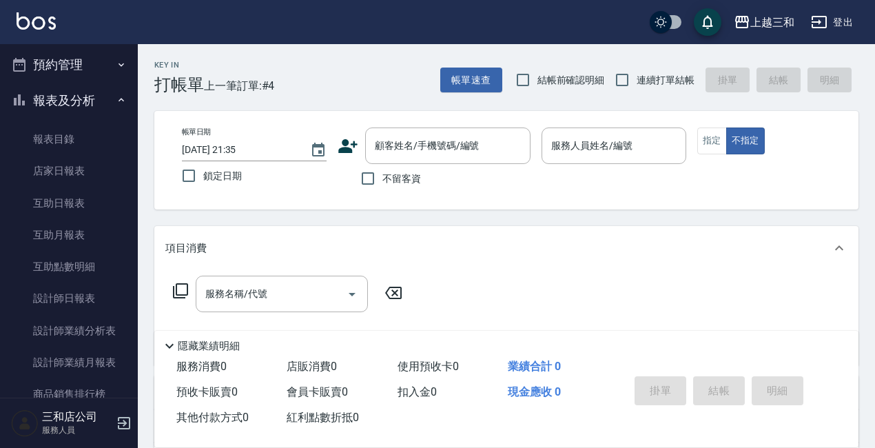
scroll to position [255, 0]
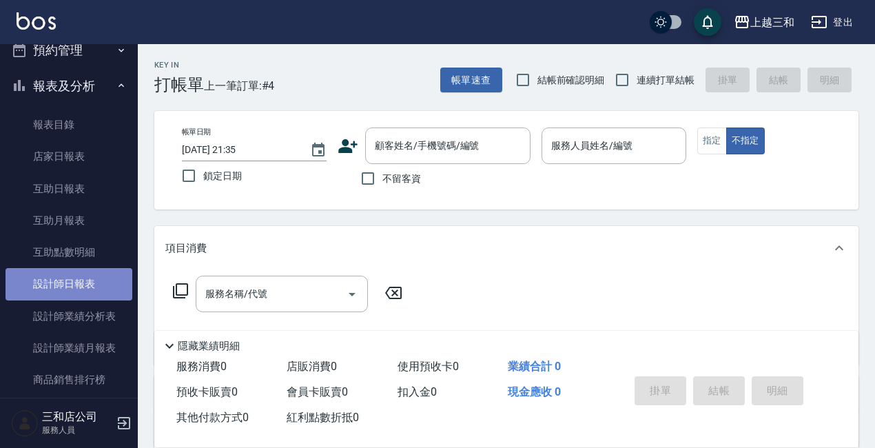
click at [79, 289] on link "設計師日報表" at bounding box center [69, 284] width 127 height 32
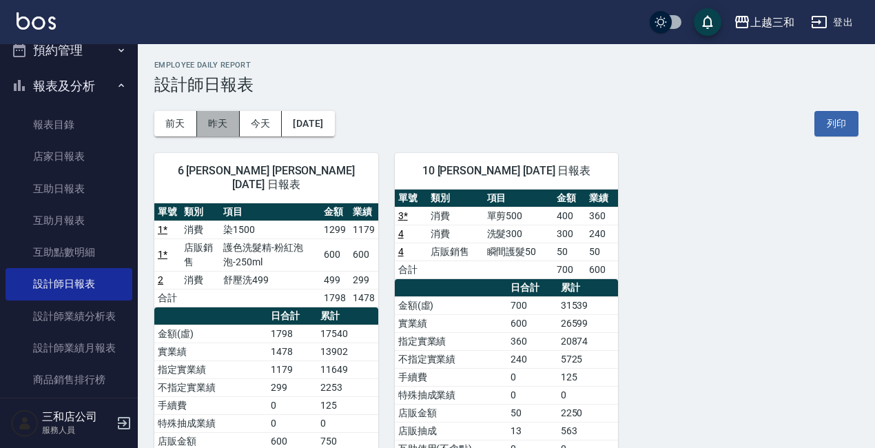
click at [211, 130] on button "昨天" at bounding box center [218, 123] width 43 height 25
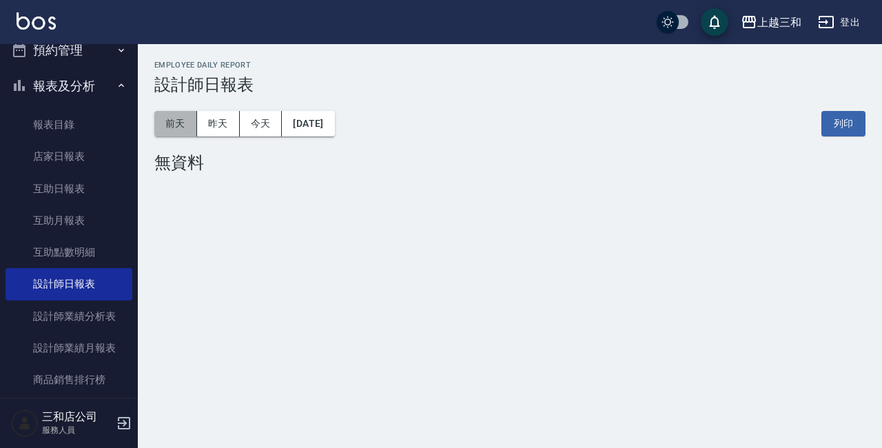
click at [163, 119] on button "前天" at bounding box center [175, 123] width 43 height 25
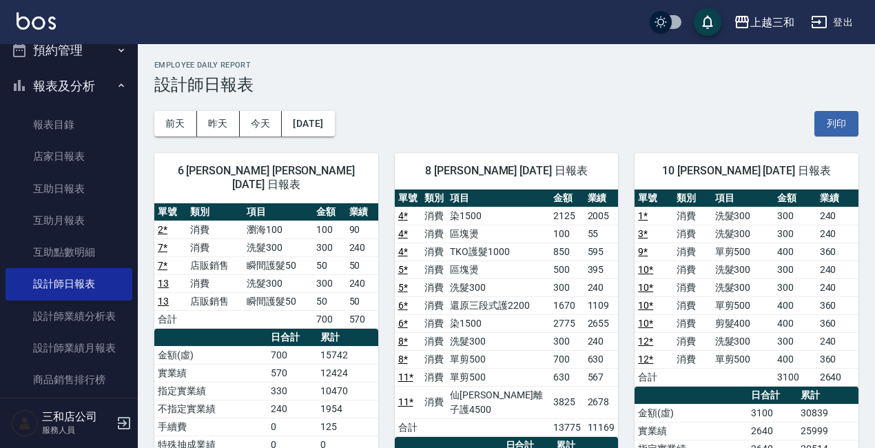
click at [849, 17] on button "登出" at bounding box center [831, 22] width 53 height 25
